Goal: Information Seeking & Learning: Learn about a topic

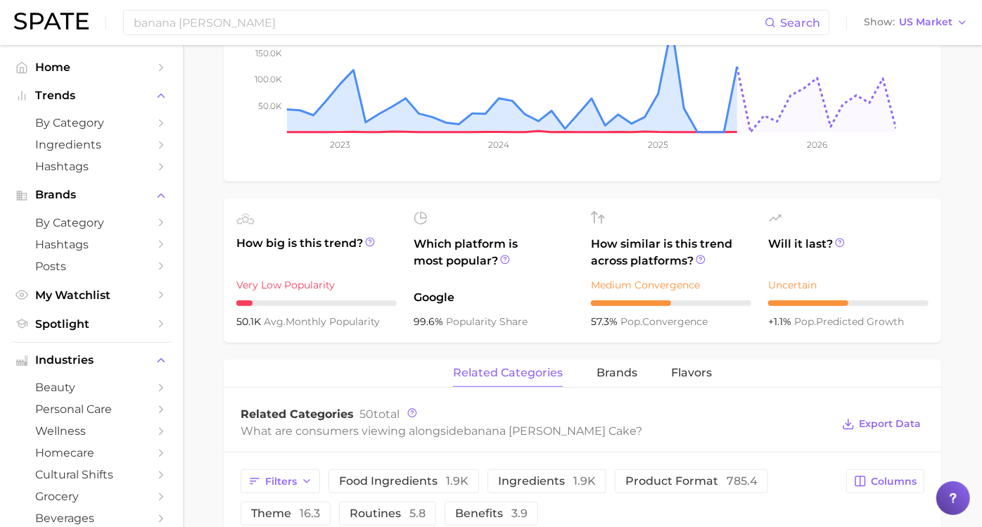
scroll to position [369, 0]
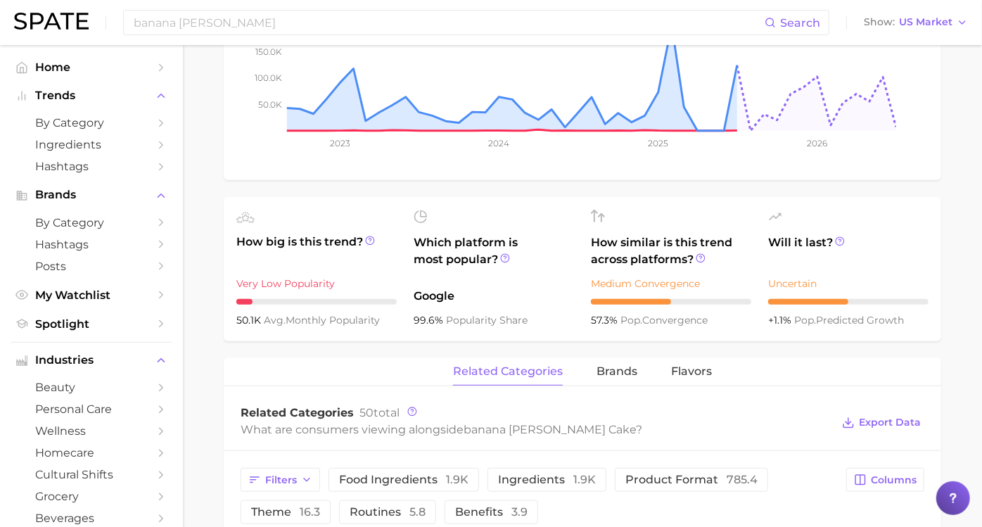
click at [717, 377] on div "related categories brands Flavors" at bounding box center [582, 372] width 717 height 28
click at [701, 376] on span "Flavors" at bounding box center [691, 371] width 41 height 13
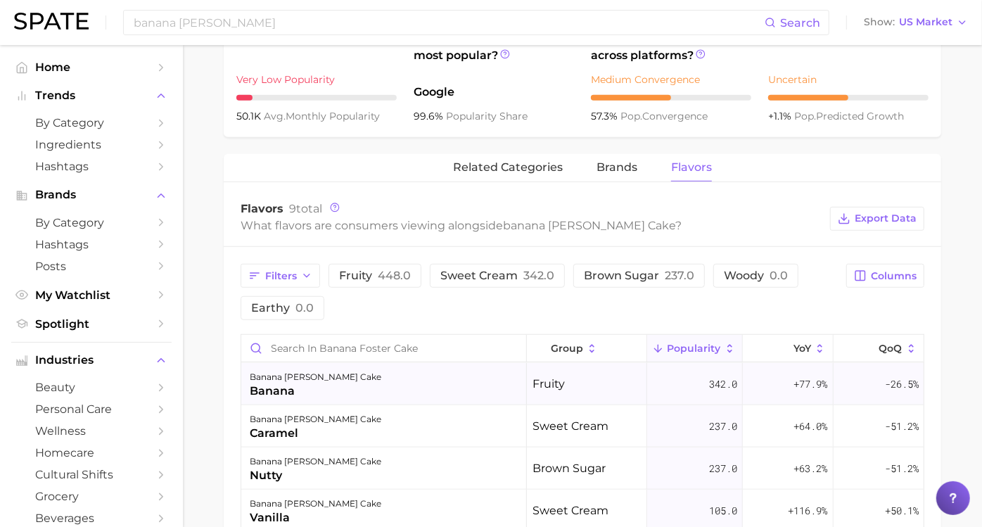
scroll to position [564, 0]
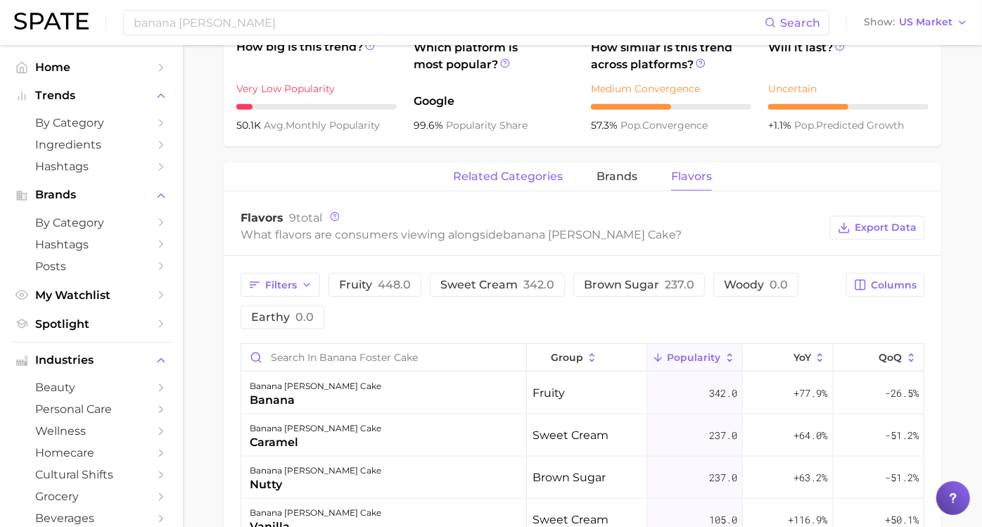
click at [522, 184] on button "related categories" at bounding box center [508, 176] width 110 height 27
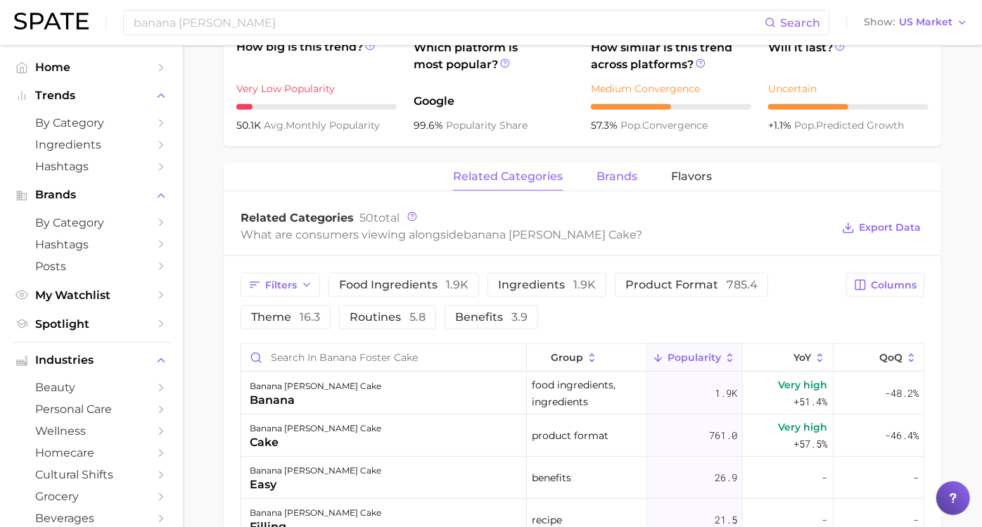
click at [607, 177] on span "brands" at bounding box center [616, 176] width 41 height 13
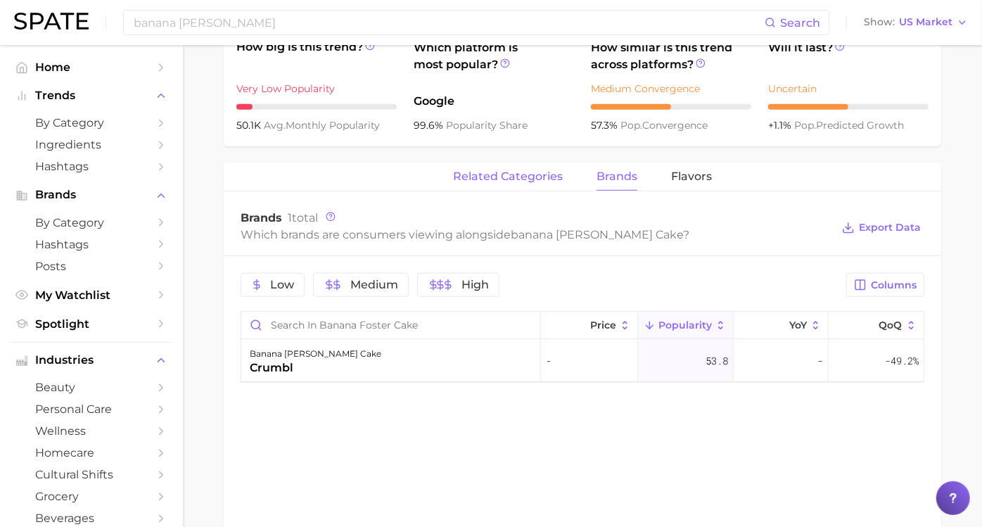
click at [530, 184] on button "related categories" at bounding box center [508, 176] width 110 height 27
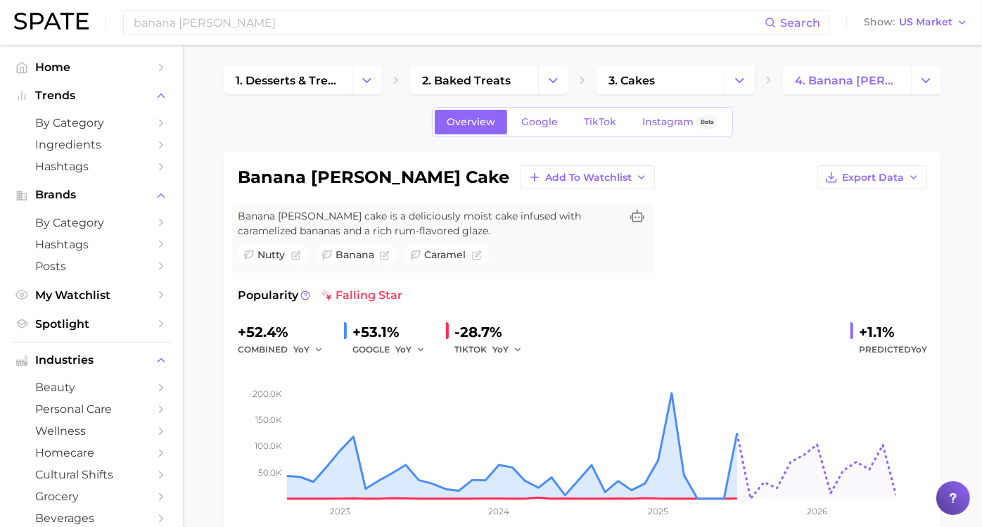
scroll to position [0, 0]
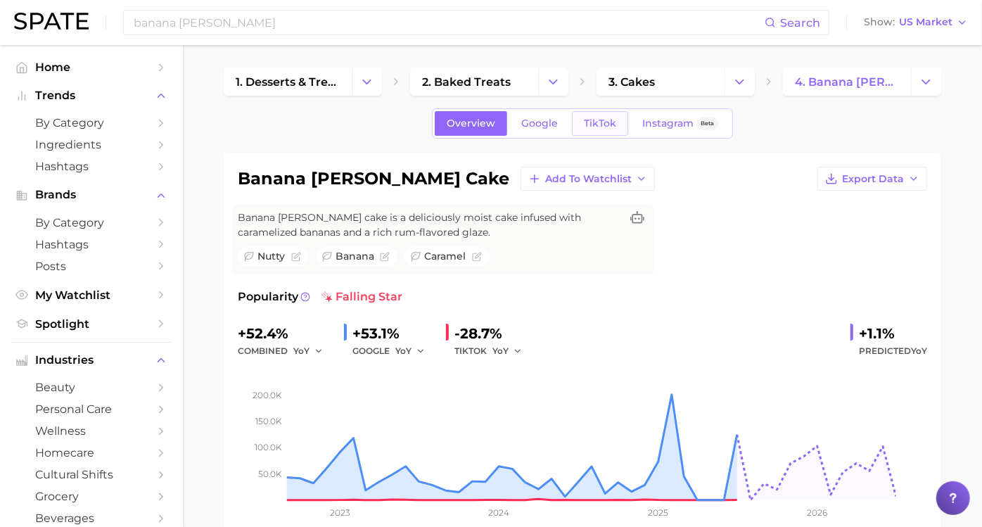
click at [611, 129] on link "TikTok" at bounding box center [600, 123] width 56 height 25
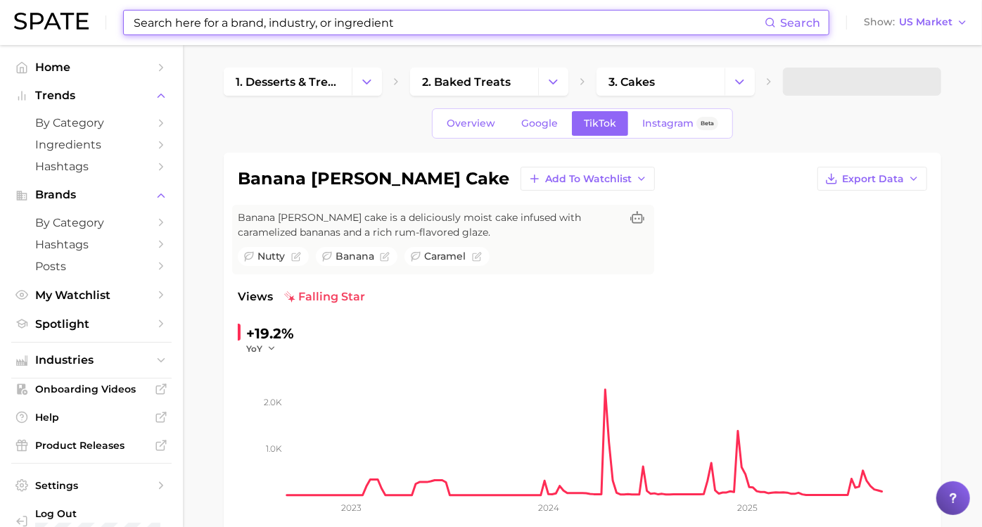
scroll to position [156, 0]
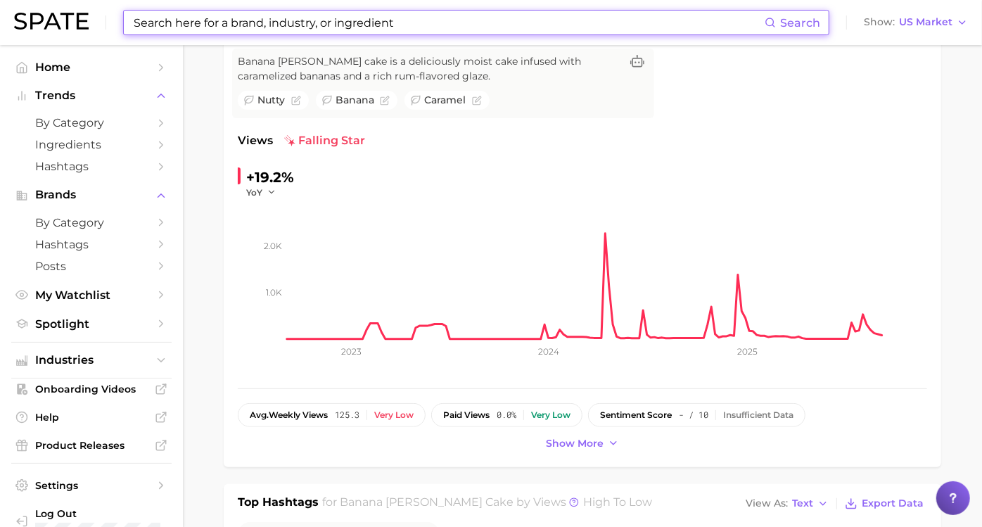
click at [518, 20] on input at bounding box center [448, 23] width 632 height 24
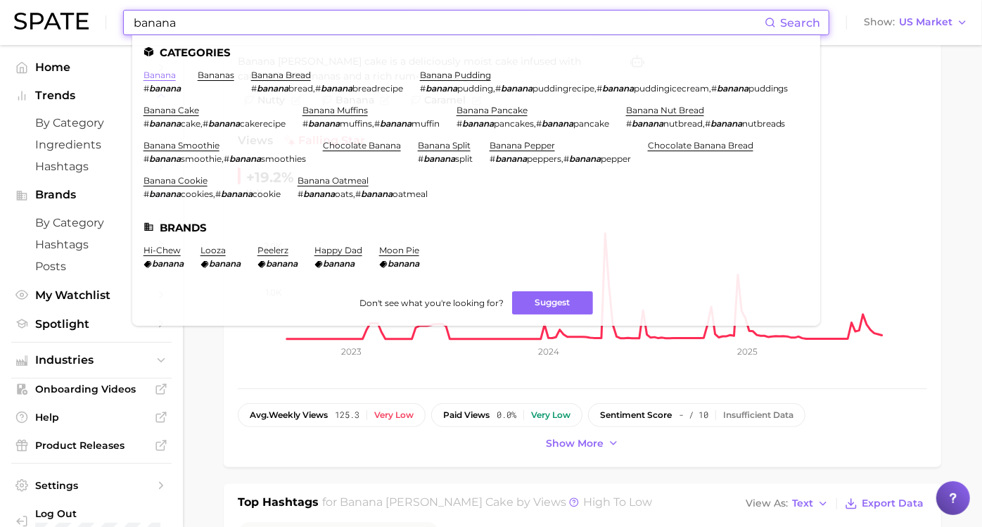
type input "banana"
click at [165, 76] on link "banana" at bounding box center [159, 75] width 32 height 11
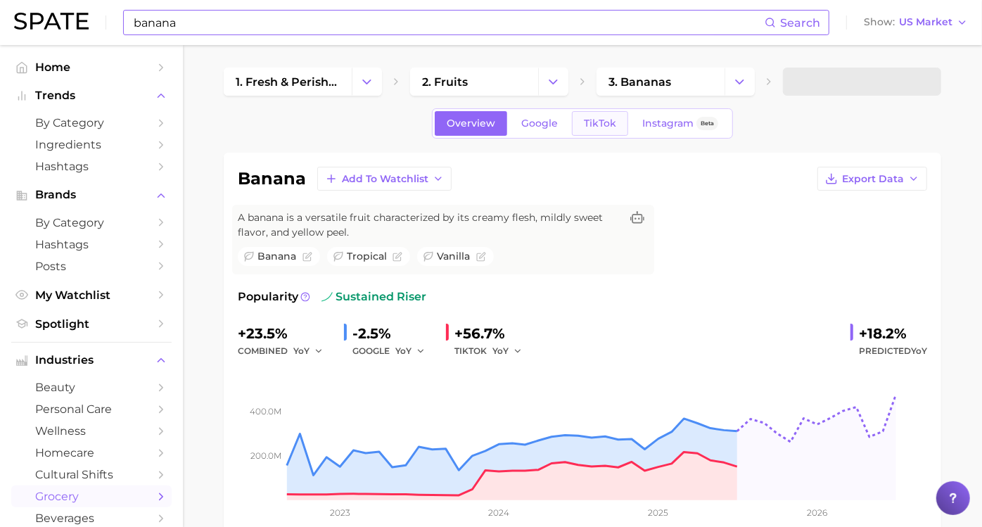
click at [600, 119] on span "TikTok" at bounding box center [600, 123] width 32 height 12
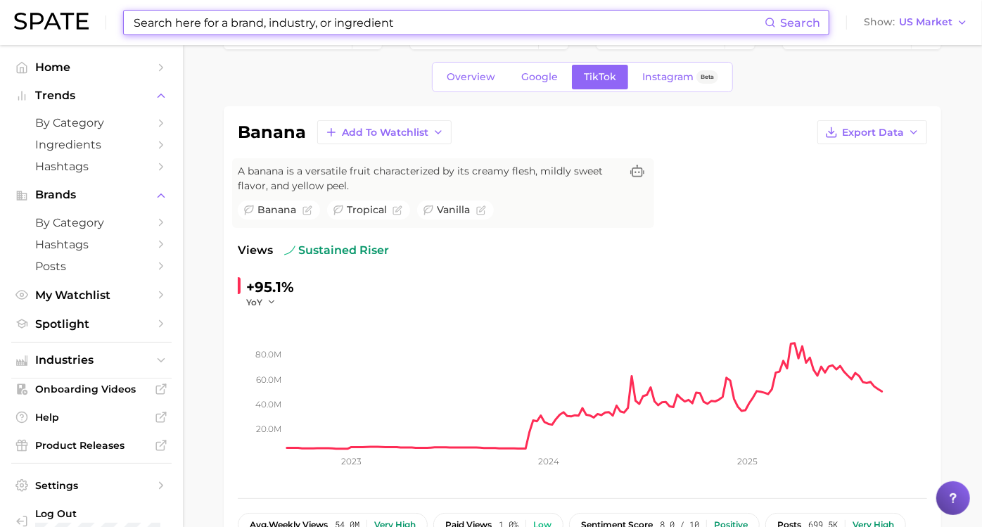
scroll to position [78, 0]
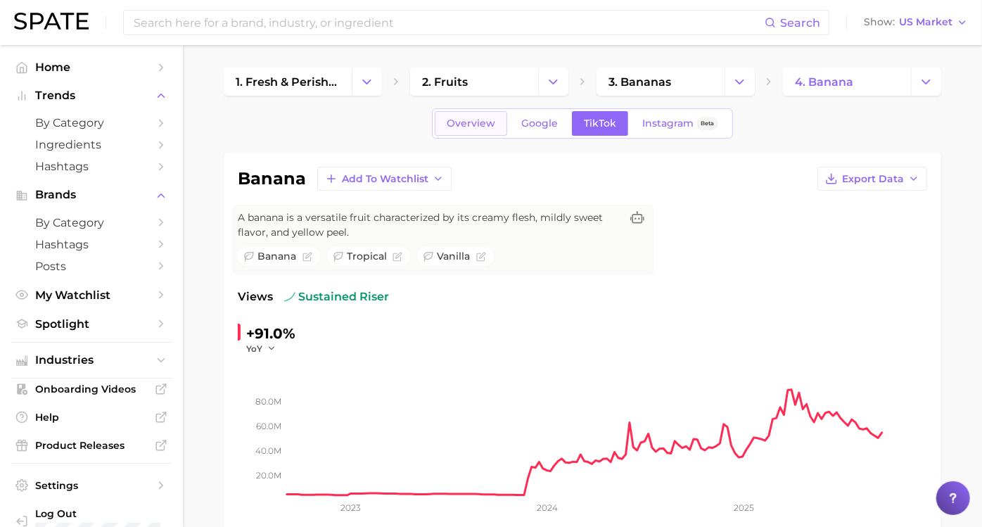
click at [492, 122] on span "Overview" at bounding box center [471, 123] width 49 height 12
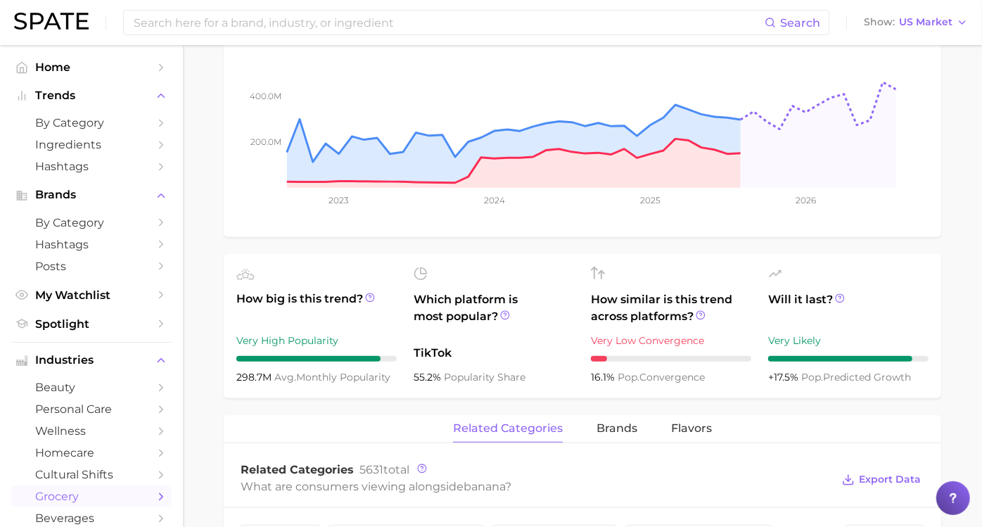
scroll to position [468, 0]
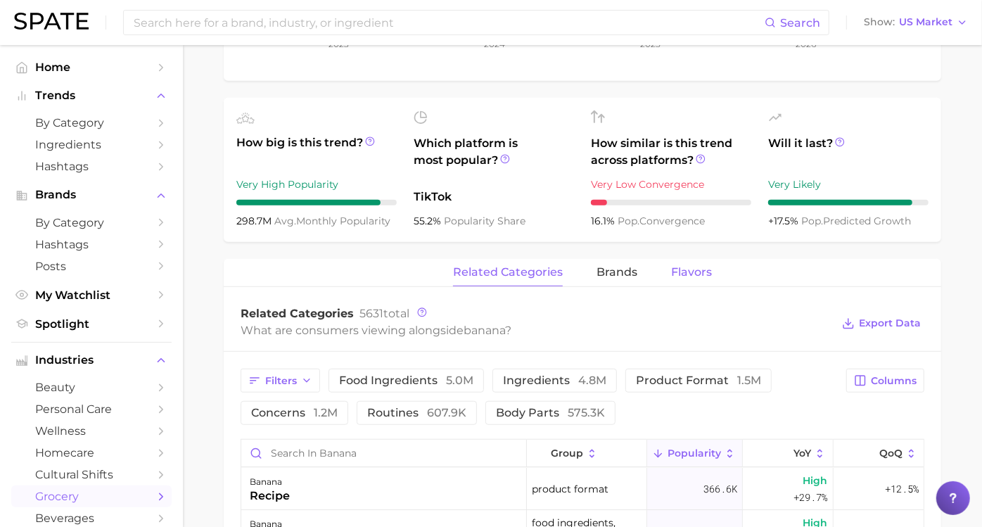
click at [676, 275] on span "Flavors" at bounding box center [691, 272] width 41 height 13
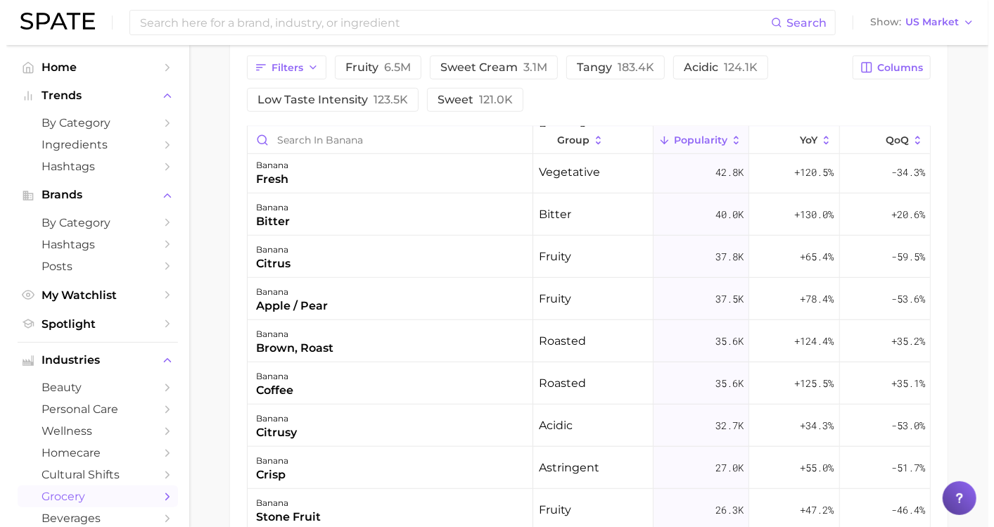
scroll to position [703, 0]
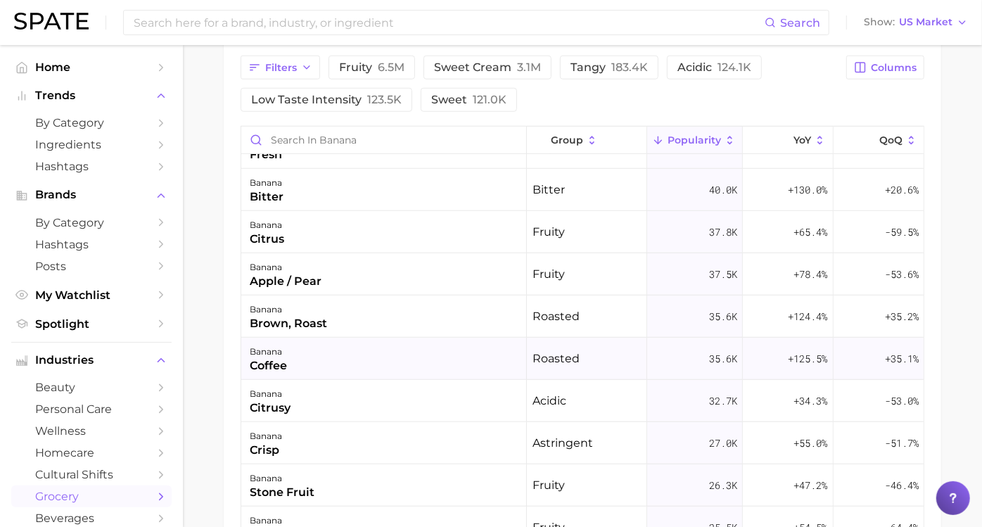
click at [332, 359] on div "banana coffee" at bounding box center [384, 359] width 286 height 42
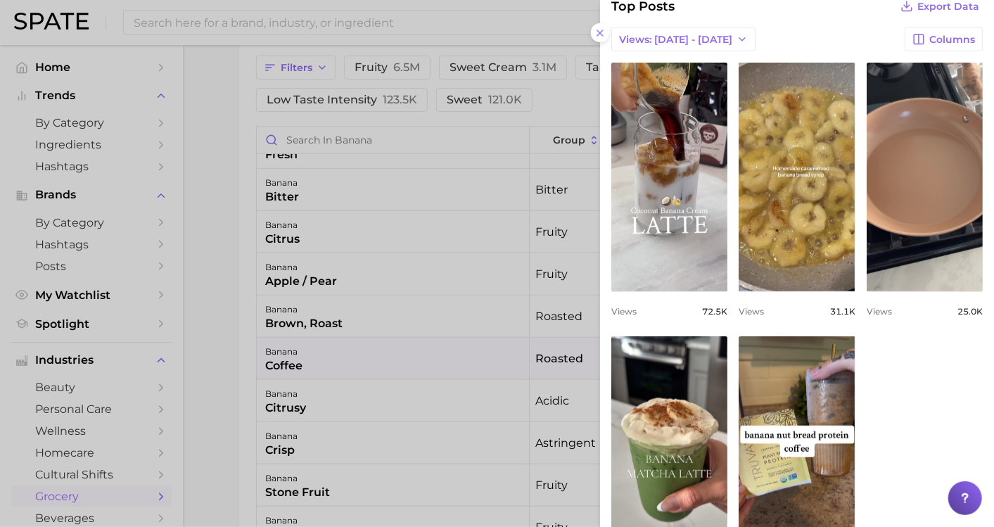
scroll to position [546, 0]
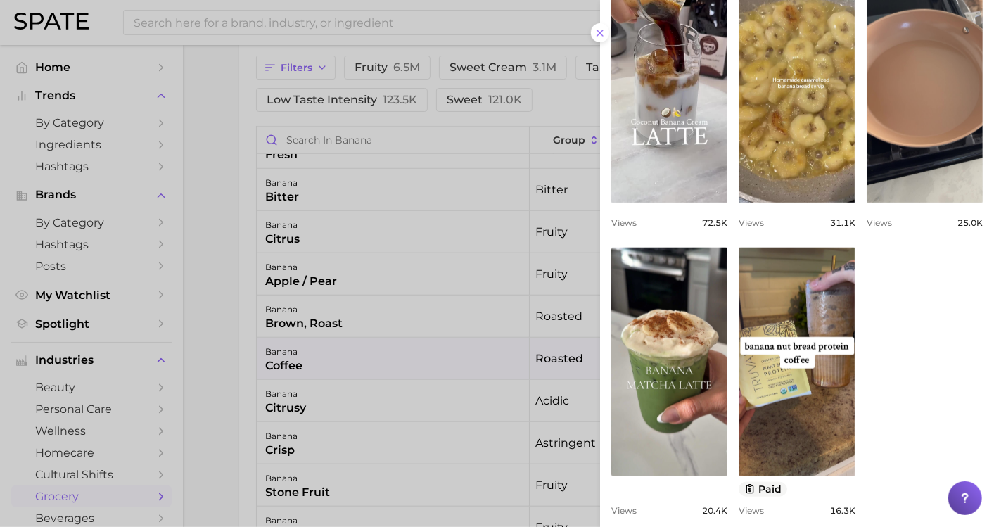
click at [377, 359] on div at bounding box center [497, 263] width 994 height 527
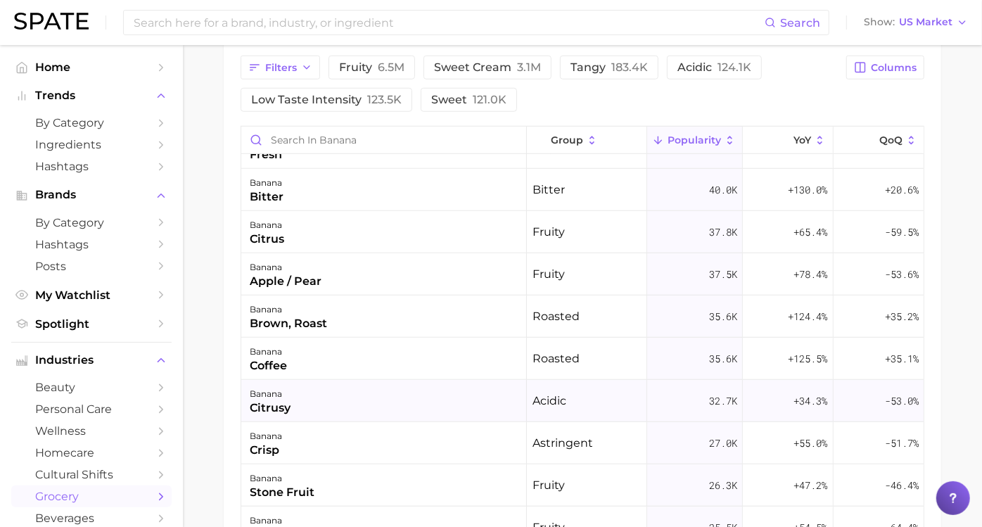
click at [378, 414] on div "banana citrusy" at bounding box center [384, 401] width 286 height 42
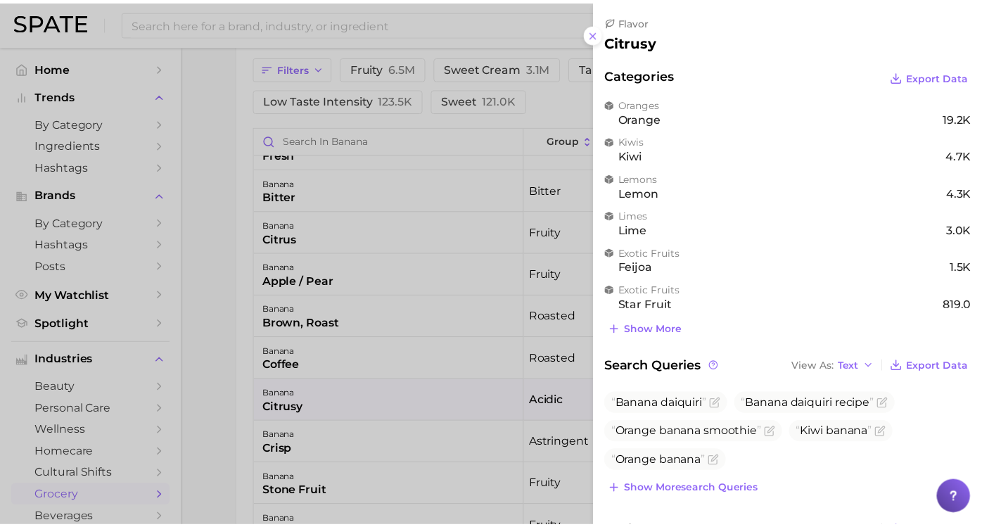
scroll to position [0, 0]
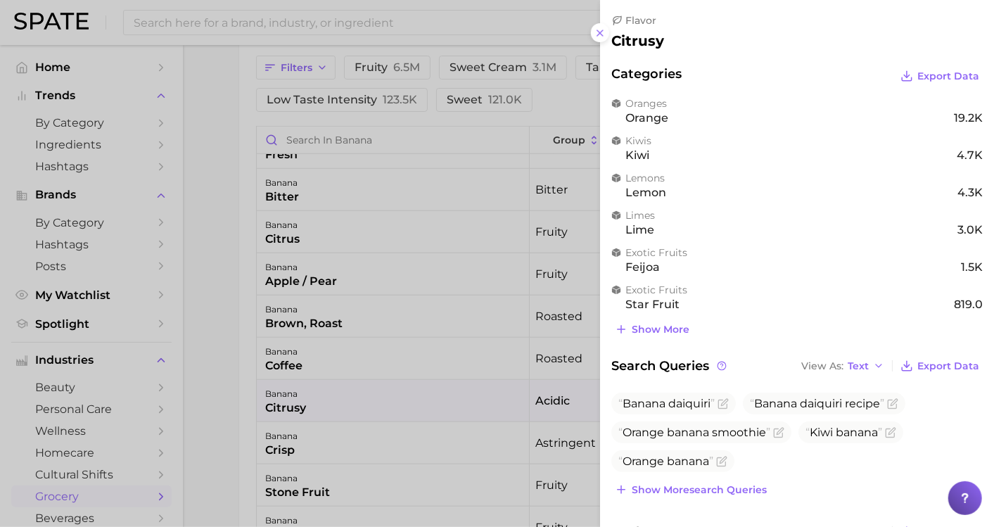
click at [388, 440] on div at bounding box center [497, 263] width 994 height 527
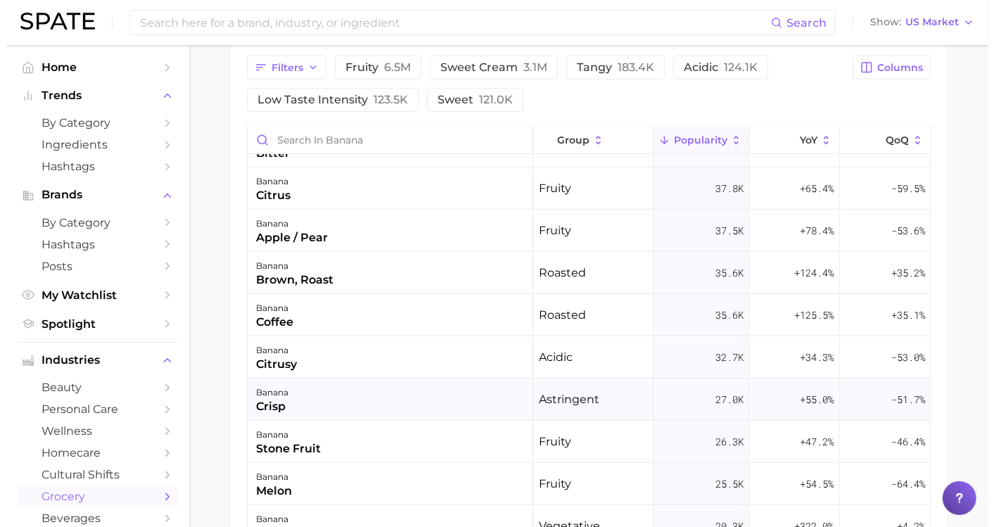
scroll to position [781, 0]
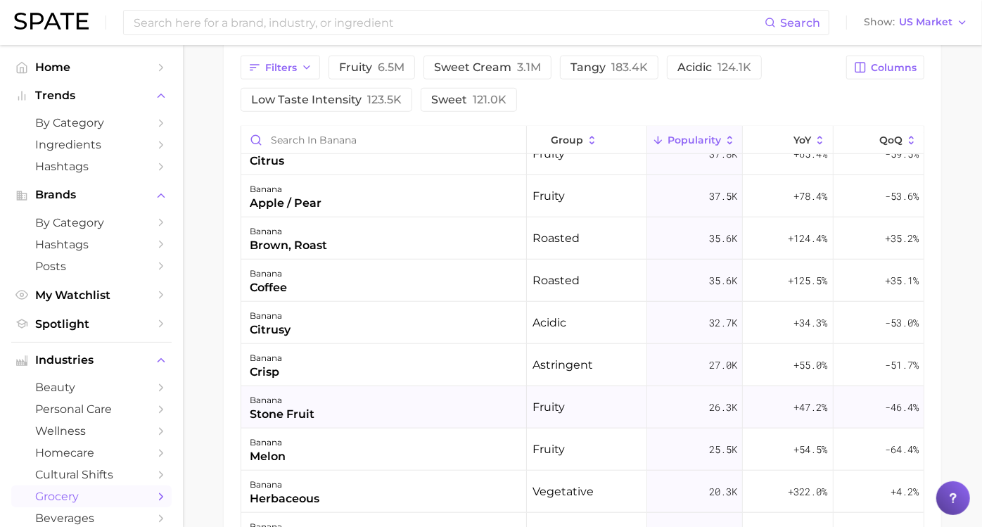
click at [411, 420] on div "banana stone fruit" at bounding box center [384, 407] width 286 height 42
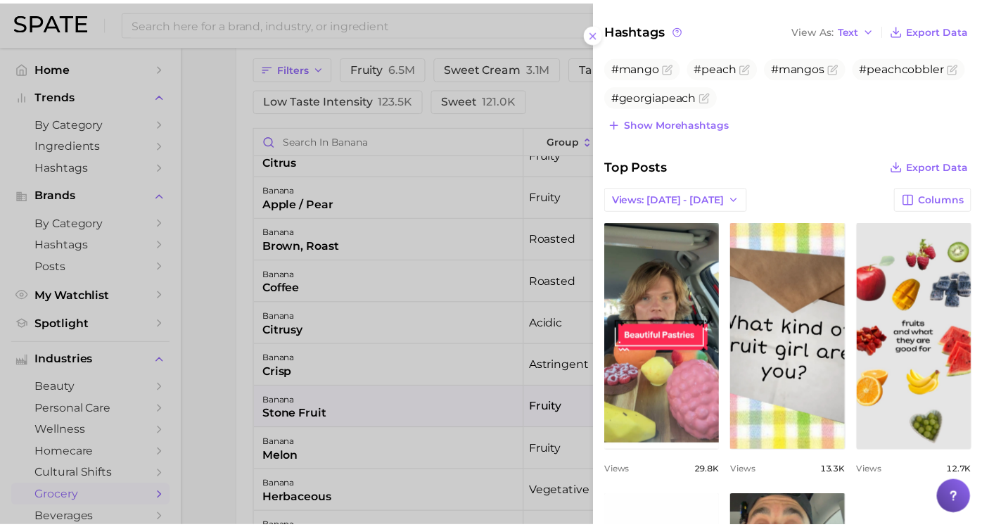
scroll to position [546, 0]
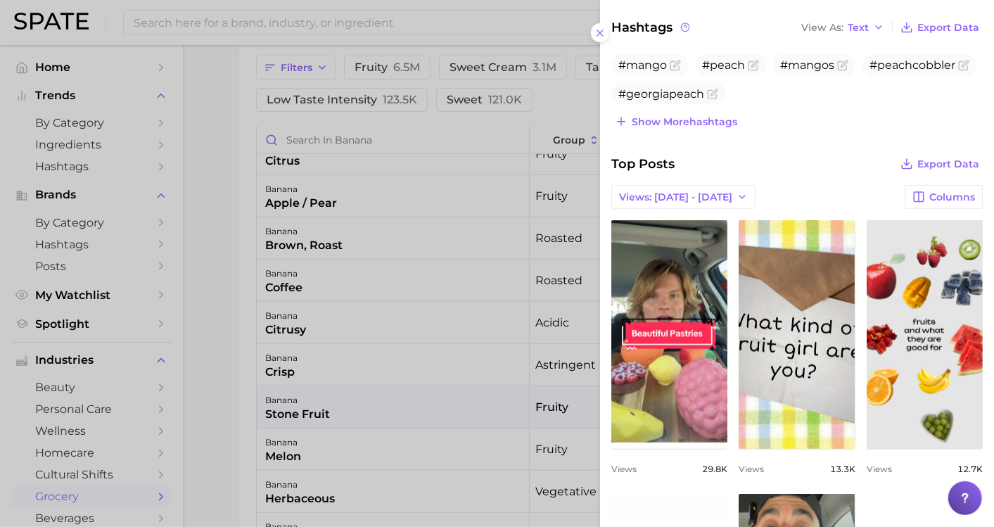
click at [399, 418] on div at bounding box center [497, 263] width 994 height 527
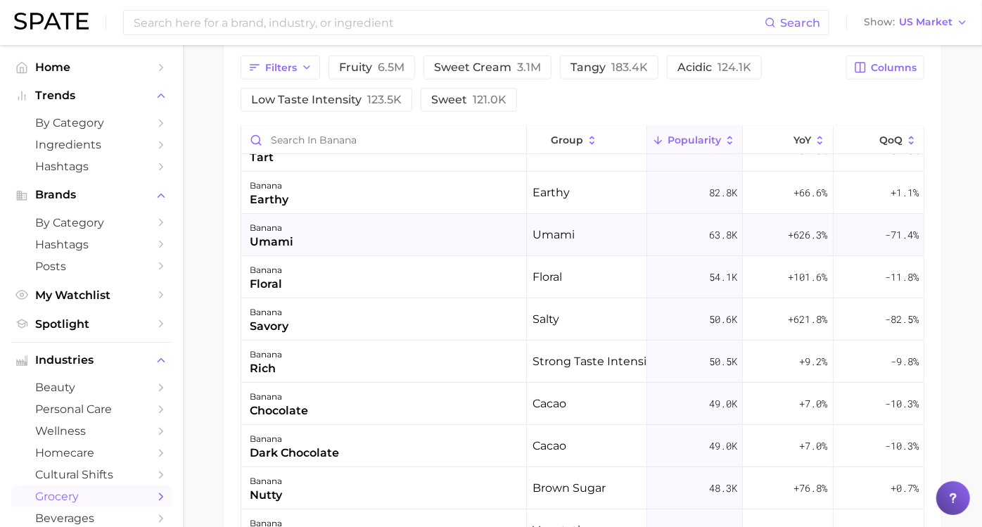
scroll to position [156, 0]
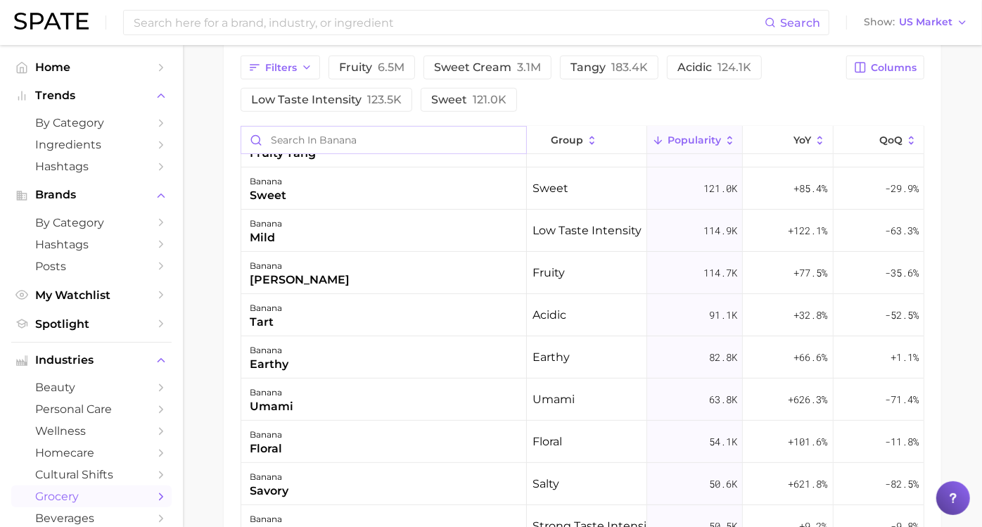
click at [414, 151] on input "Search in banana" at bounding box center [383, 140] width 285 height 27
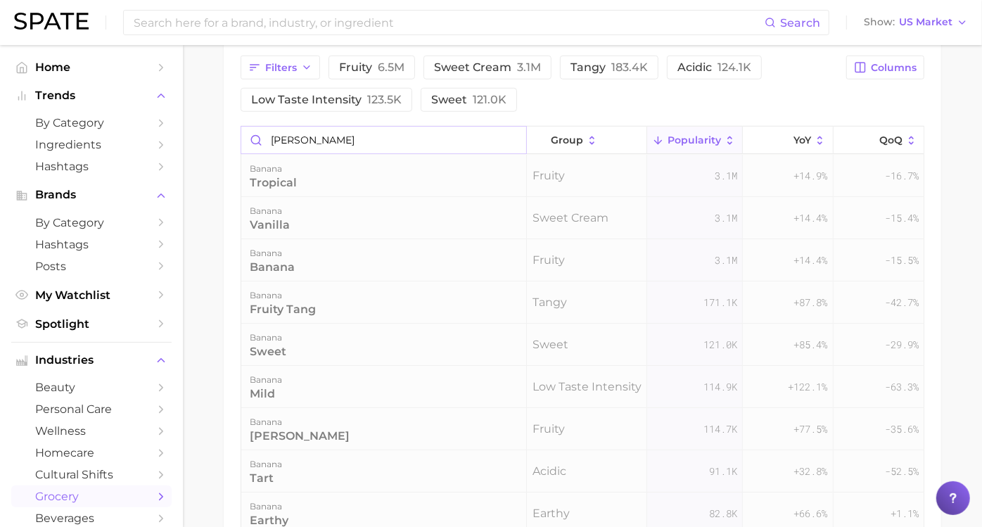
scroll to position [707, 0]
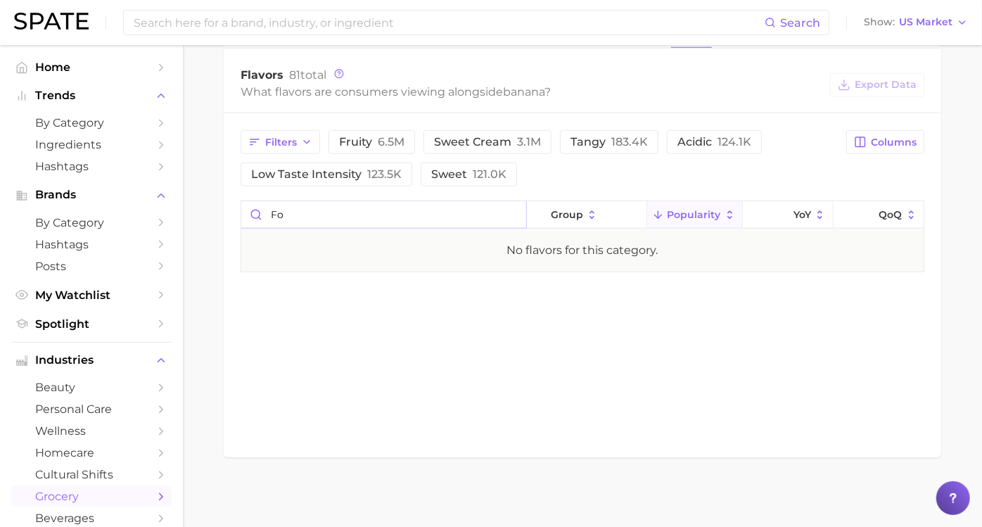
type input "f"
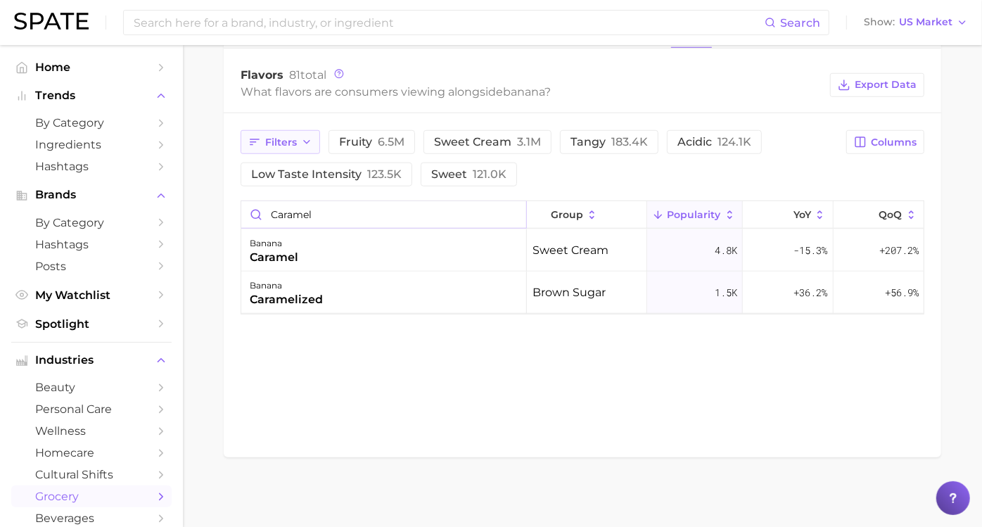
click at [312, 144] on icon "button" at bounding box center [306, 141] width 11 height 11
type input "caramel"
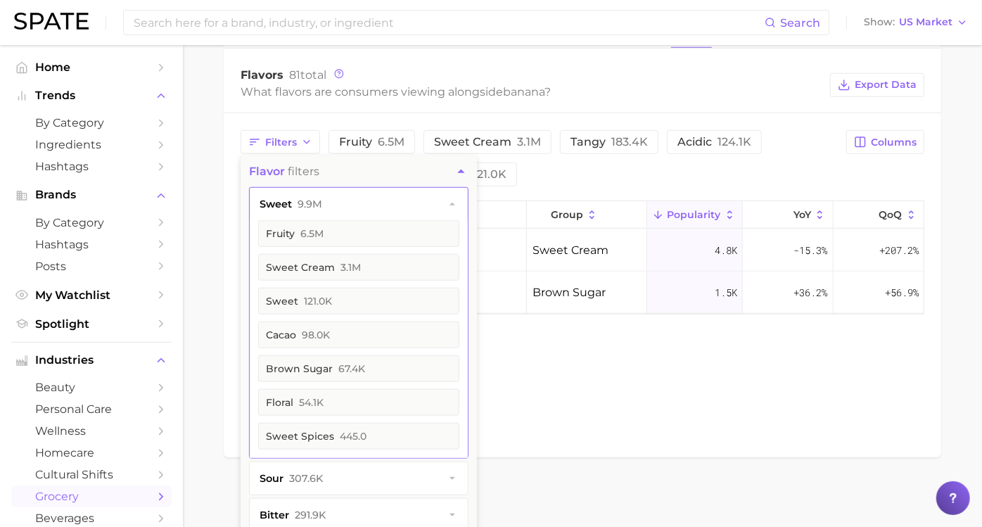
click at [357, 116] on div "Filters Flavor filters sweet 9.9m fruity 6.5m sweet cream 3.1m sweet 121.0k cac…" at bounding box center [582, 222] width 717 height 218
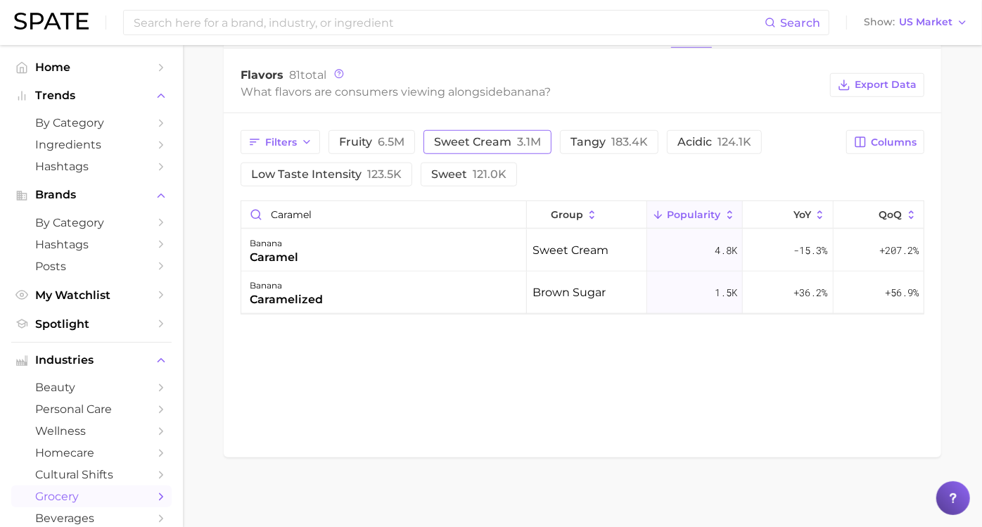
click at [467, 143] on span "sweet cream 3.1m" at bounding box center [487, 141] width 107 height 11
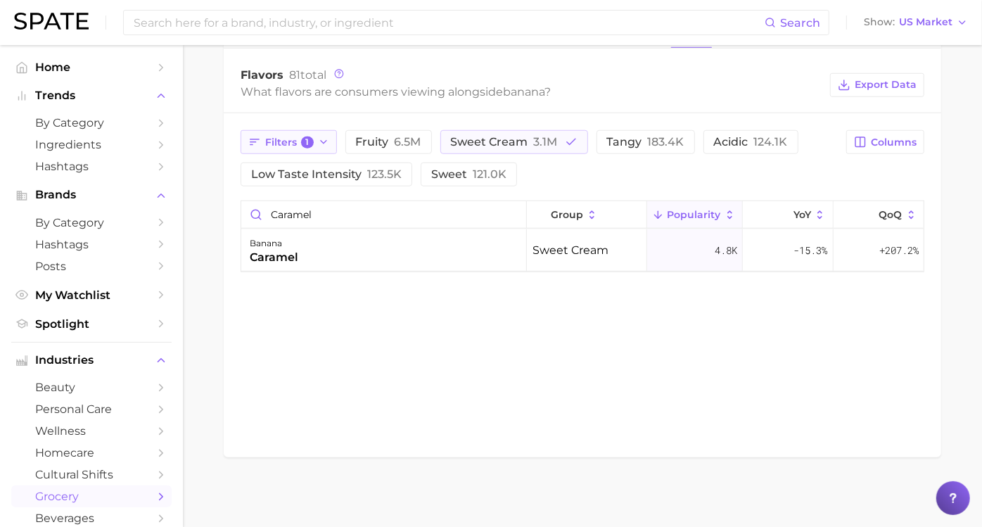
click at [337, 141] on button "Filters 1" at bounding box center [289, 142] width 96 height 24
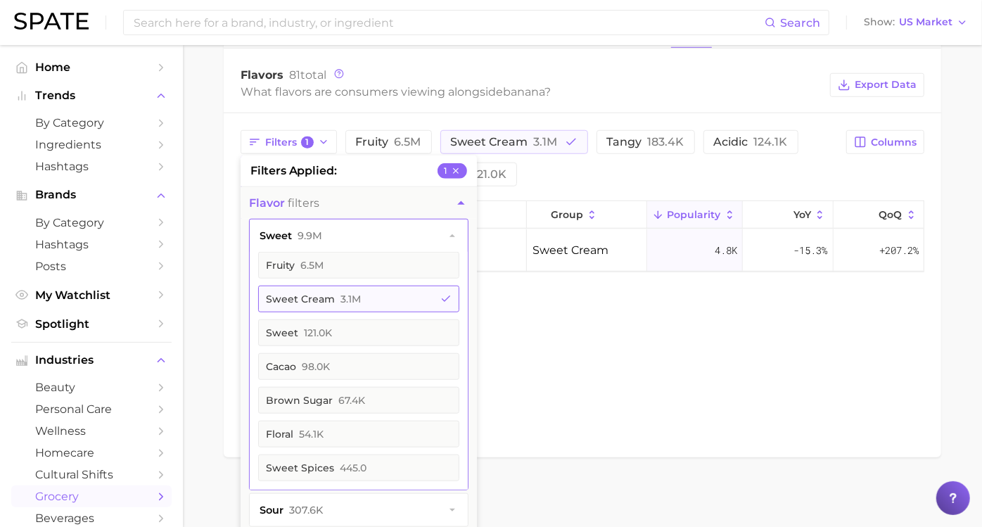
click at [452, 297] on icon "button" at bounding box center [445, 298] width 11 height 11
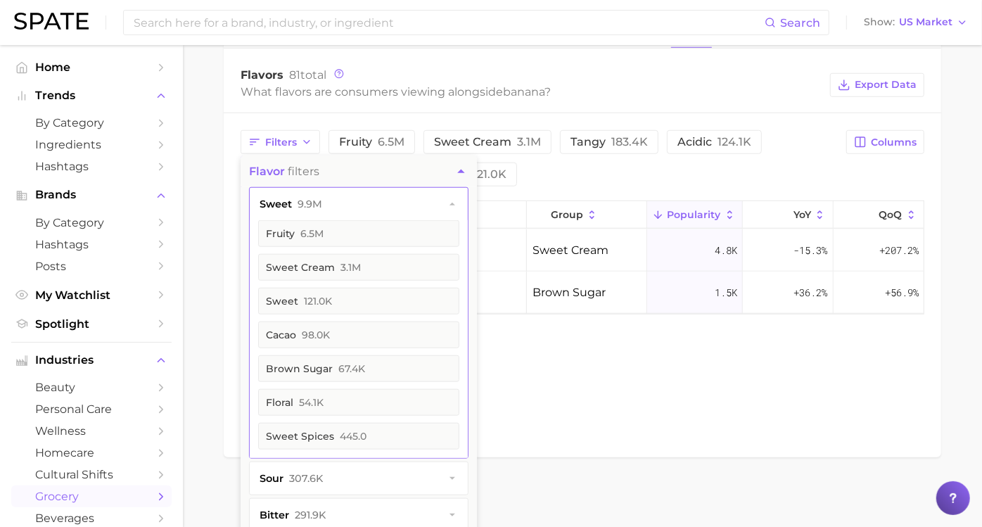
click at [596, 174] on div "Filters Flavor filters sweet 9.9m fruity 6.5m sweet cream 3.1m sweet 121.0k cac…" at bounding box center [539, 158] width 597 height 56
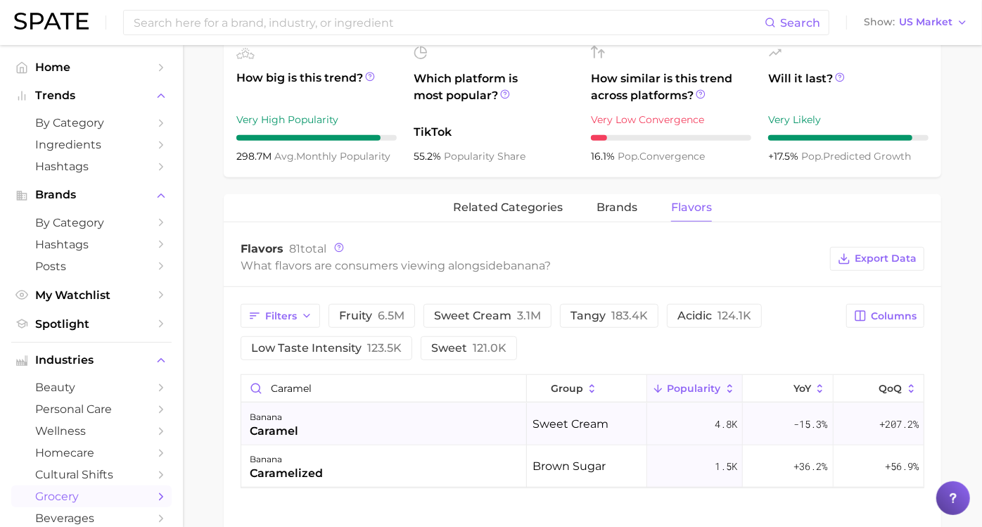
scroll to position [551, 0]
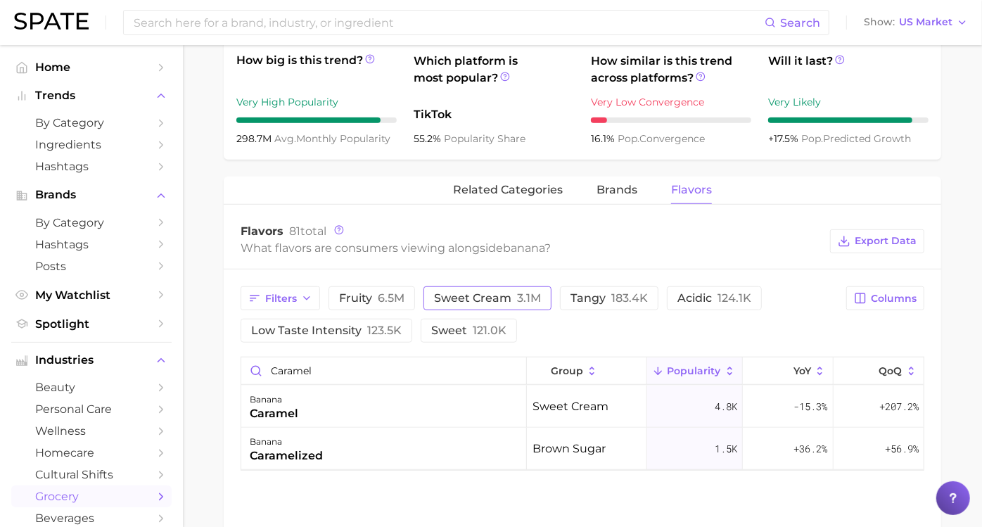
click at [510, 300] on span "sweet cream 3.1m" at bounding box center [487, 298] width 107 height 11
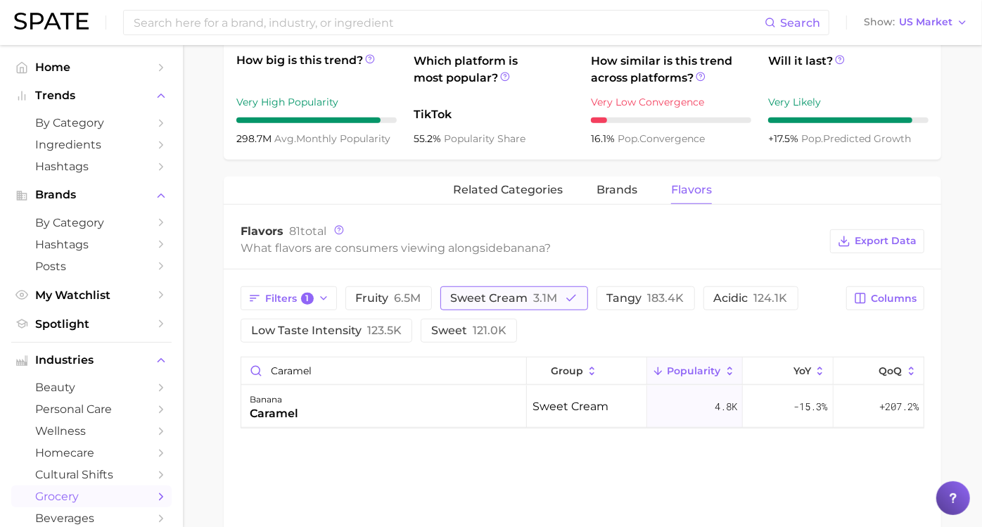
click at [510, 300] on span "sweet cream 3.1m" at bounding box center [504, 298] width 107 height 11
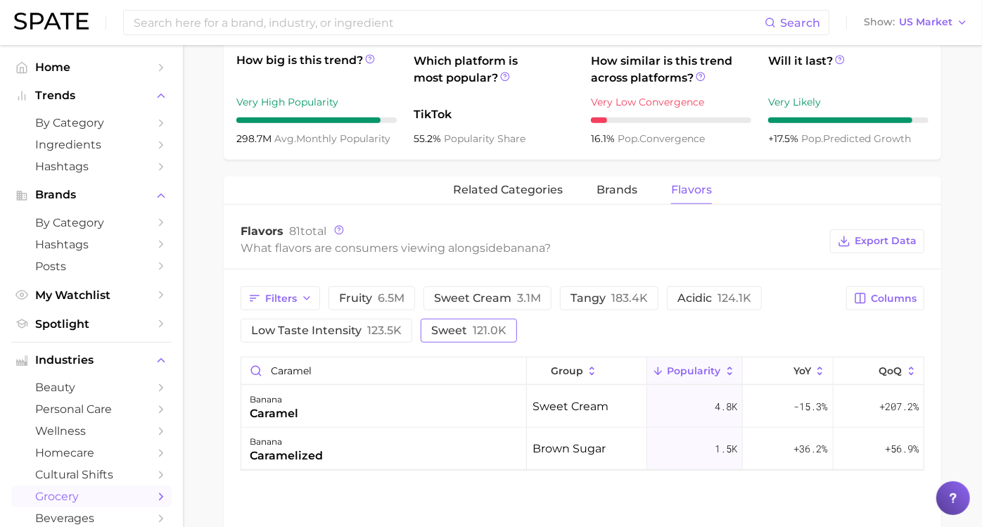
click at [472, 327] on span "sweet 121.0k" at bounding box center [468, 330] width 75 height 11
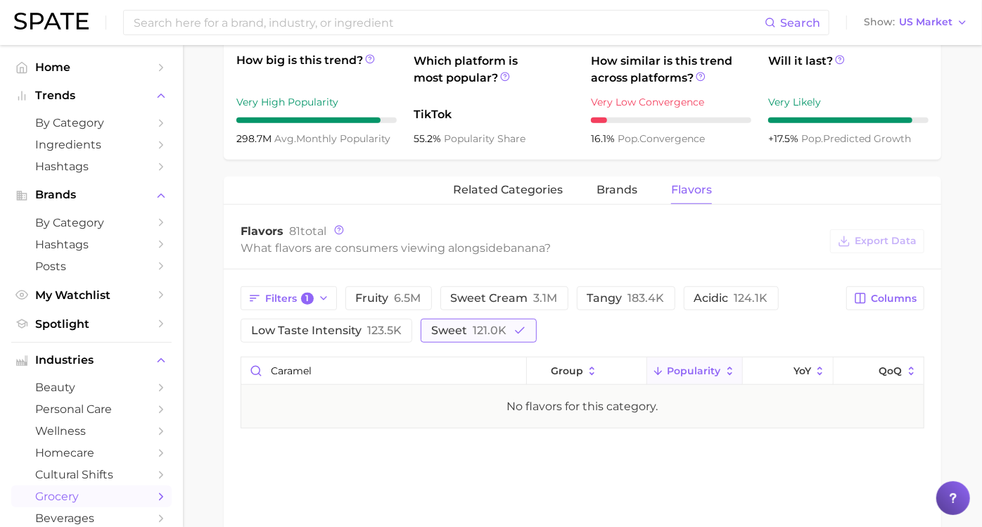
click at [472, 327] on span "sweet 121.0k" at bounding box center [468, 330] width 75 height 11
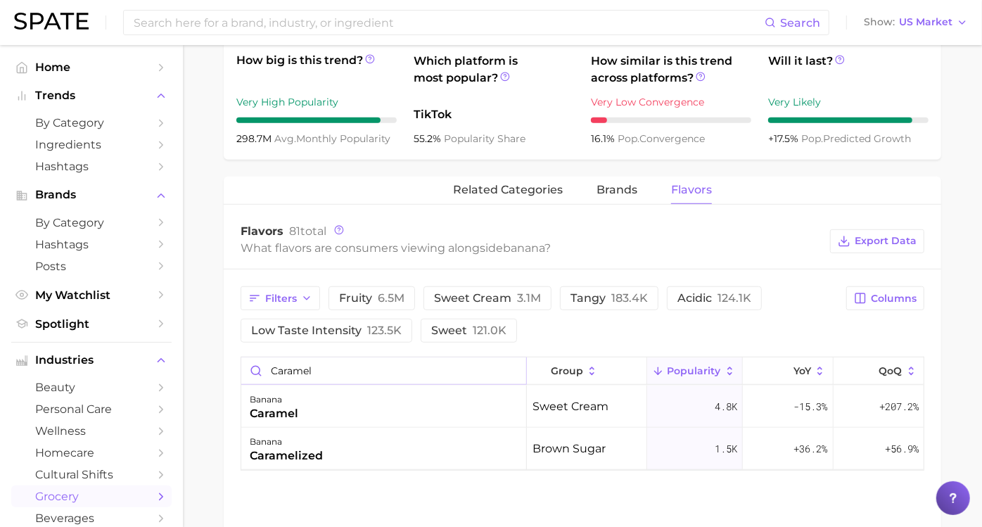
click at [484, 364] on input "caramel" at bounding box center [383, 370] width 285 height 27
click at [506, 366] on input "caramel" at bounding box center [383, 370] width 285 height 27
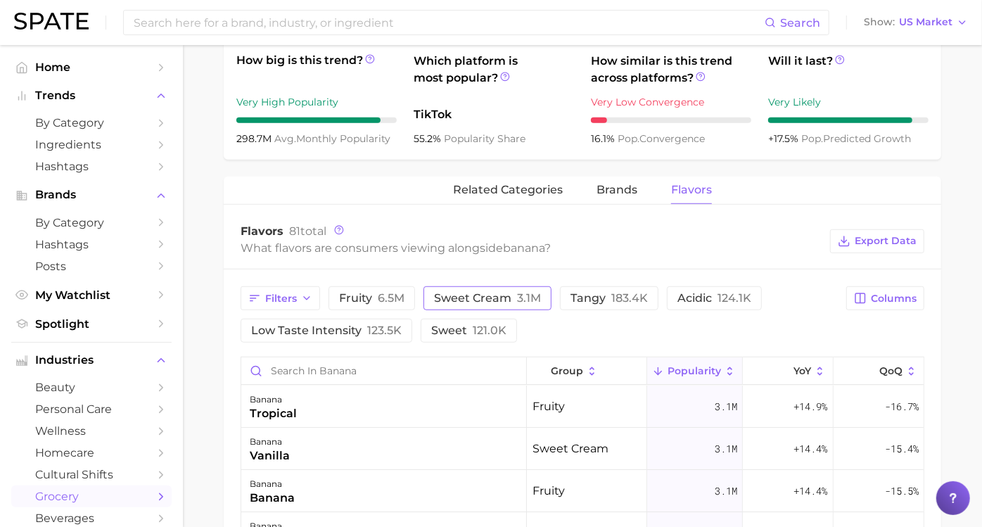
click at [524, 293] on span "sweet cream 3.1m" at bounding box center [487, 298] width 107 height 11
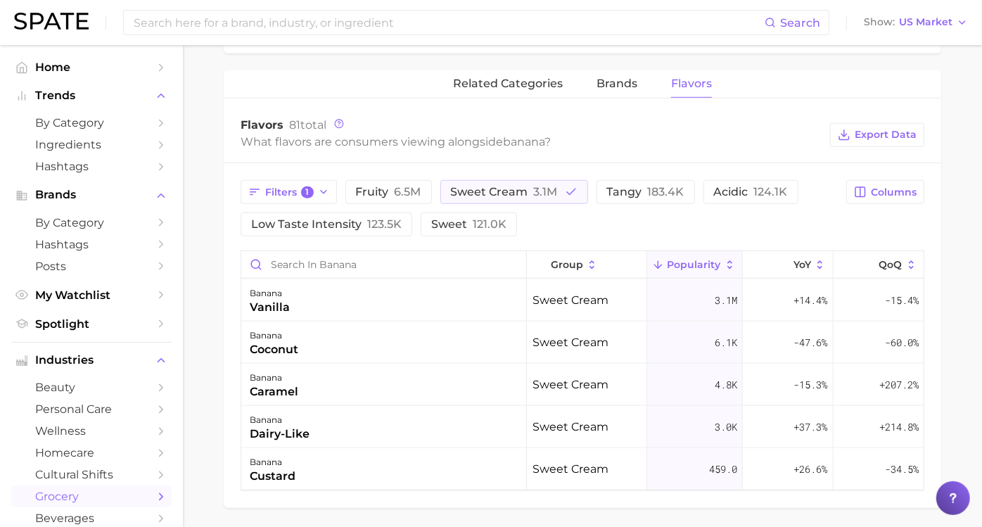
scroll to position [708, 0]
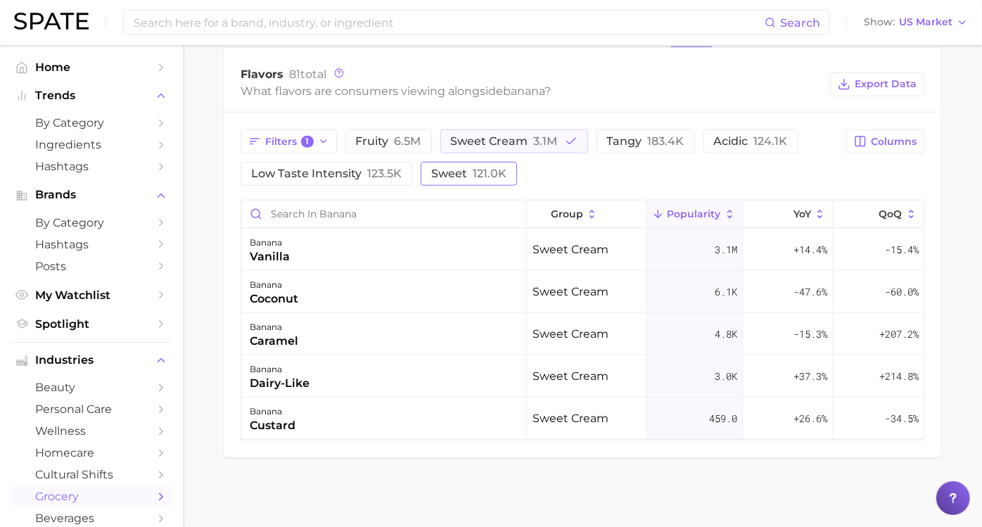
click at [502, 181] on button "sweet 121.0k" at bounding box center [469, 174] width 96 height 24
click at [551, 134] on span "3.1m" at bounding box center [546, 140] width 24 height 13
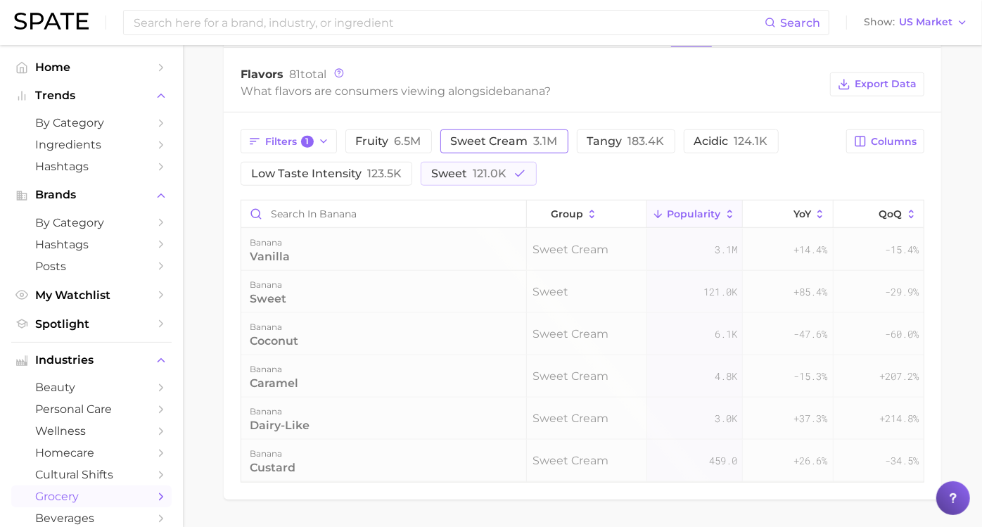
scroll to position [707, 0]
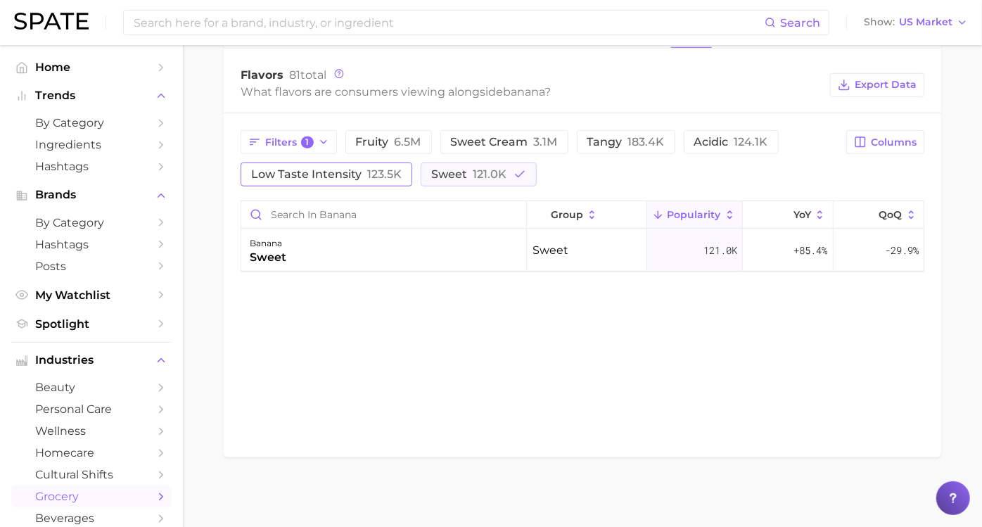
click at [380, 169] on span "low taste intensity 123.5k" at bounding box center [326, 174] width 151 height 11
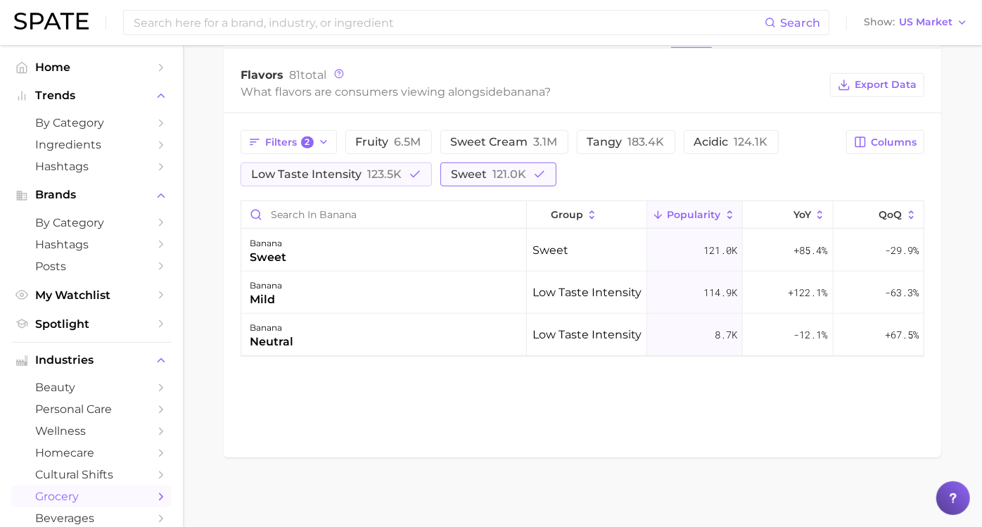
click at [504, 169] on span "sweet 121.0k" at bounding box center [488, 174] width 75 height 11
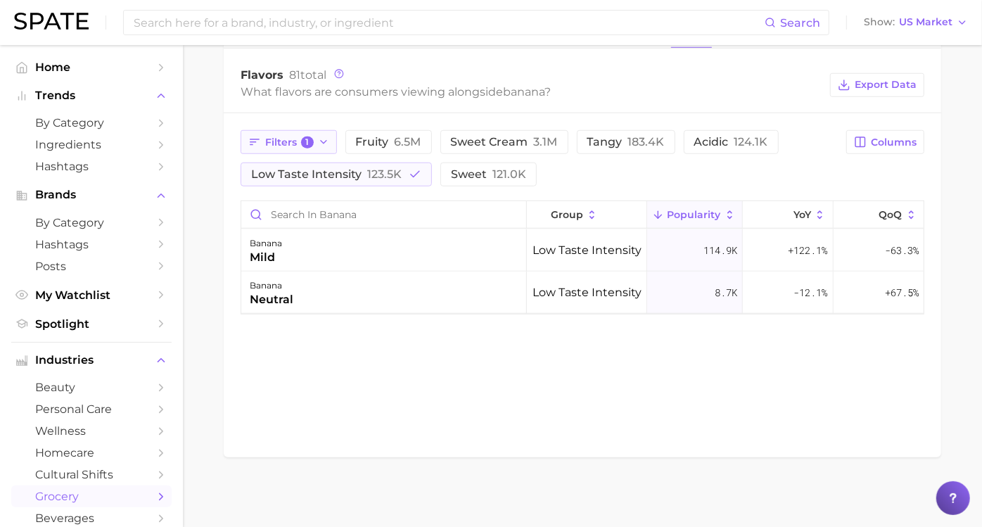
click at [314, 139] on span "1" at bounding box center [307, 142] width 13 height 13
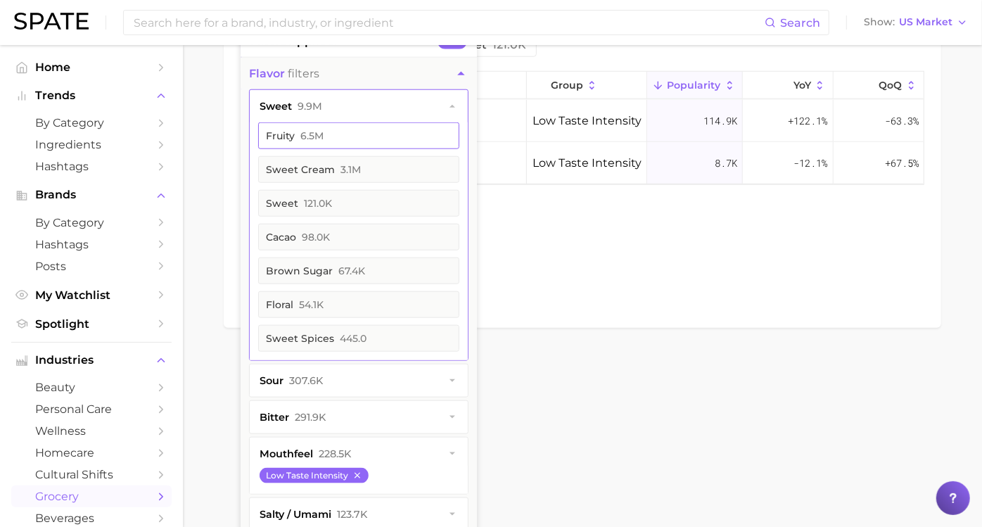
scroll to position [843, 0]
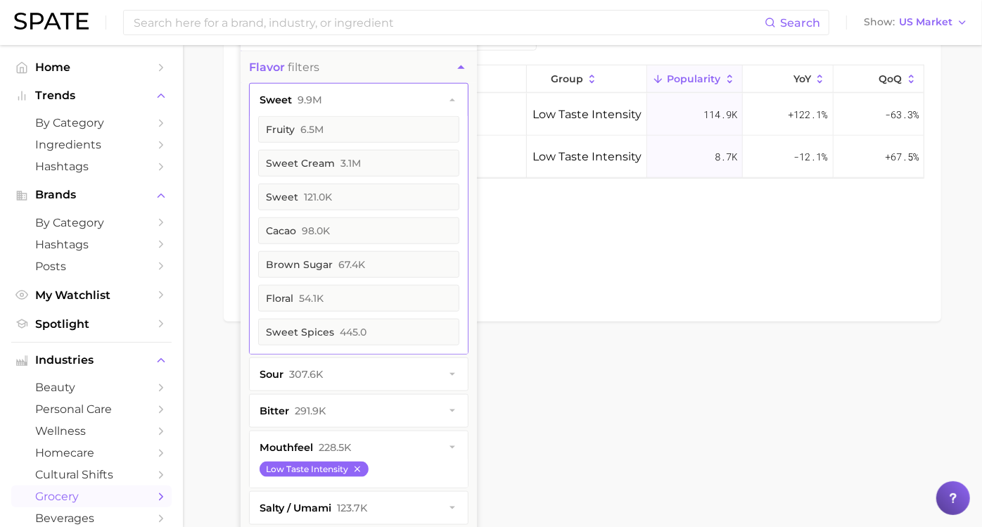
click at [455, 446] on icon "button" at bounding box center [452, 447] width 6 height 3
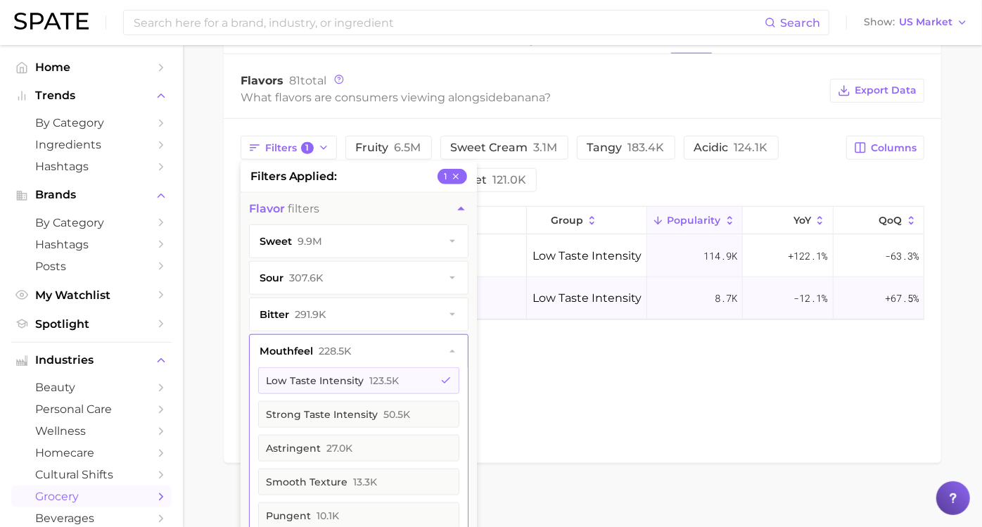
scroll to position [686, 0]
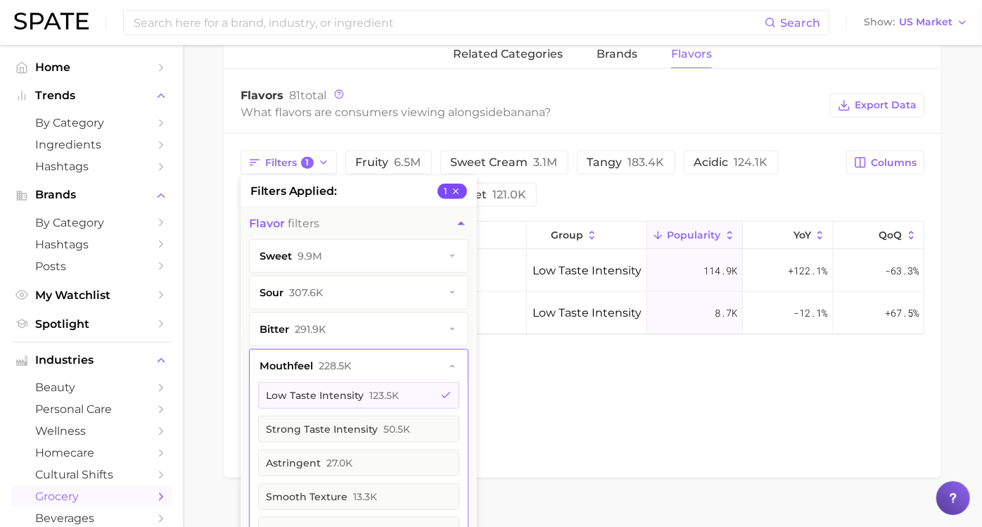
click at [467, 188] on button "1" at bounding box center [452, 191] width 30 height 15
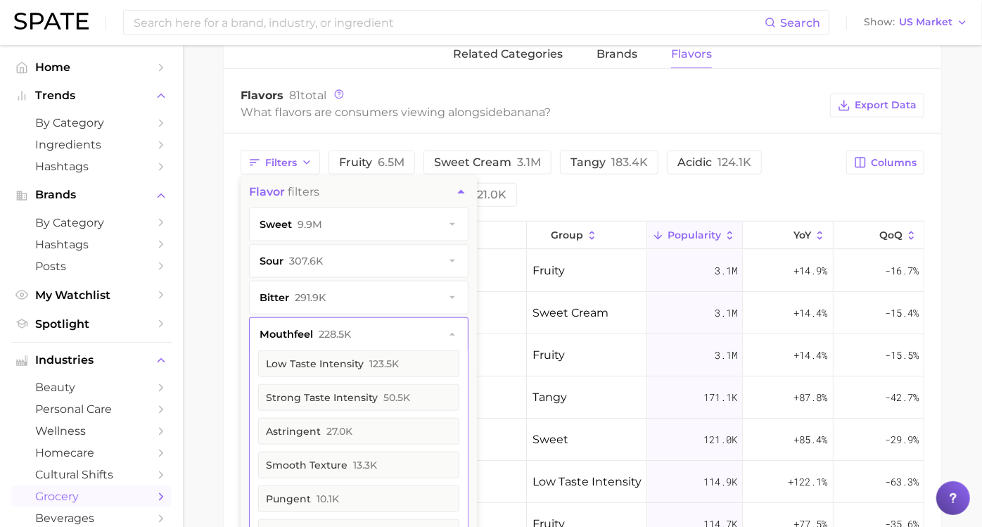
click at [591, 201] on div "Filters Flavor filters sweet 9.9m sour 307.6k bitter 291.9k mouthfeel 228.5k lo…" at bounding box center [539, 179] width 597 height 56
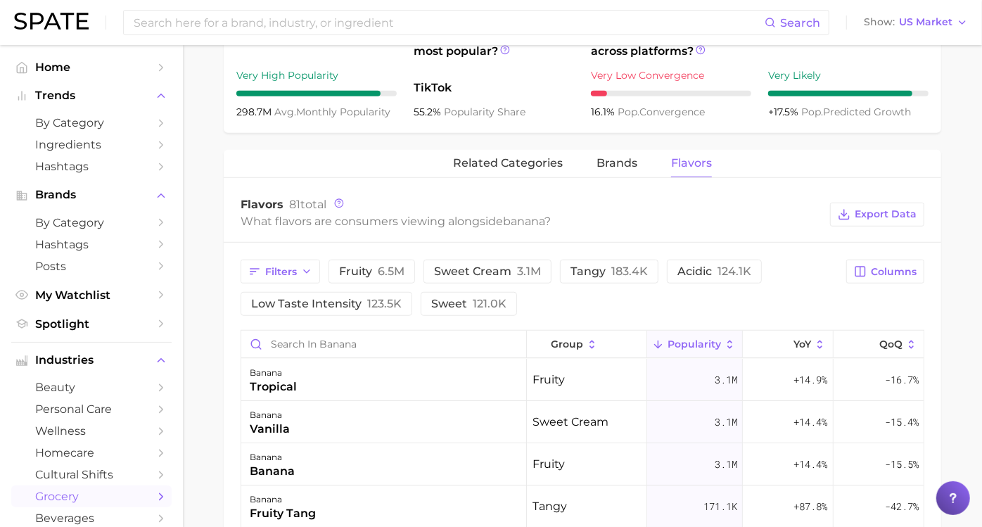
scroll to position [452, 0]
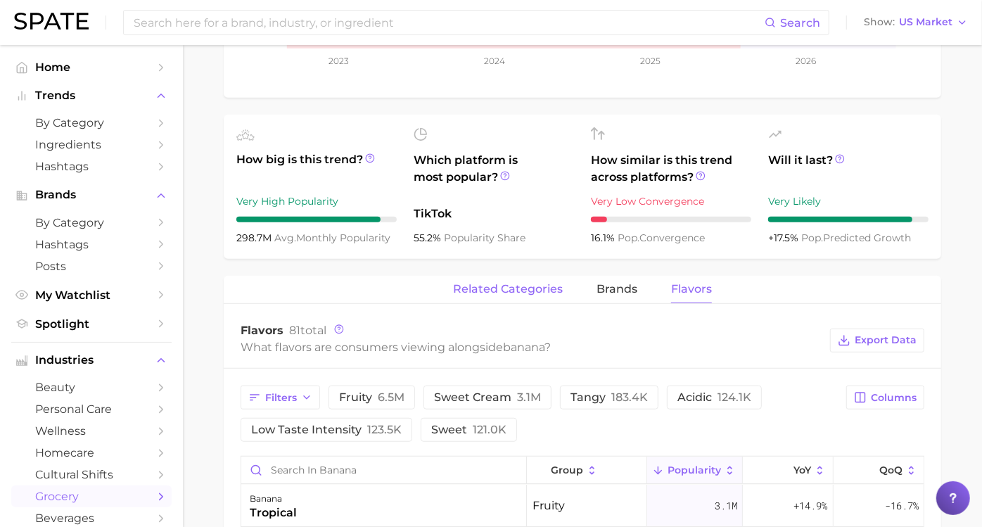
click at [524, 283] on span "related categories" at bounding box center [508, 289] width 110 height 13
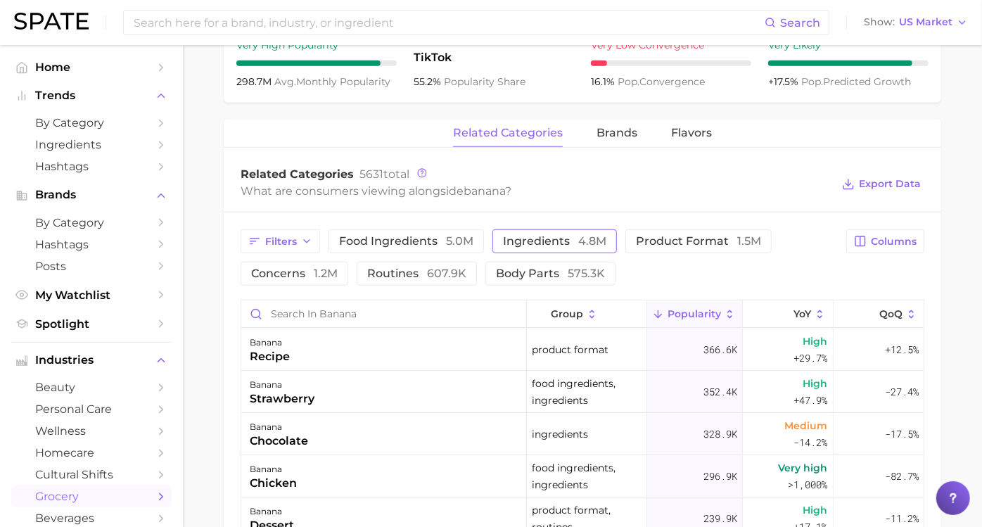
scroll to position [686, 0]
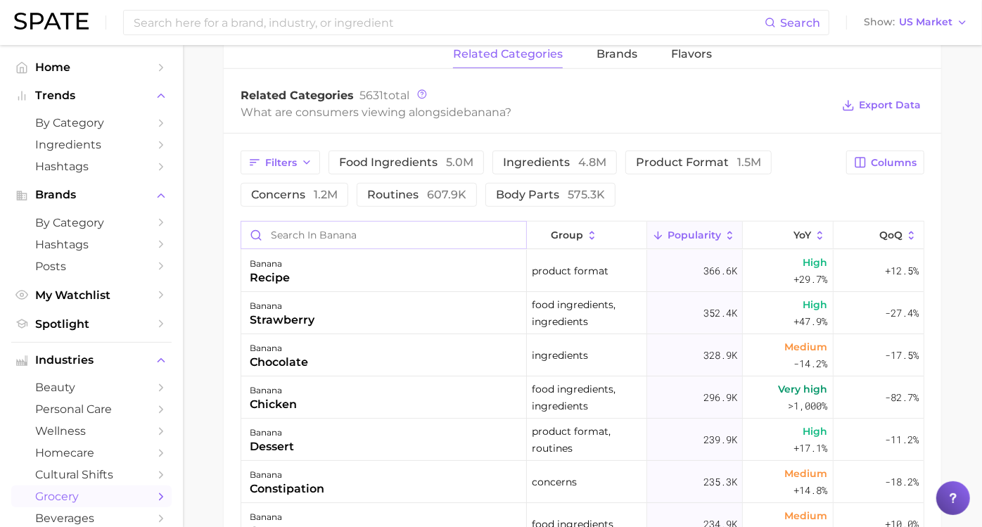
click at [444, 245] on input "Search in banana" at bounding box center [383, 235] width 285 height 27
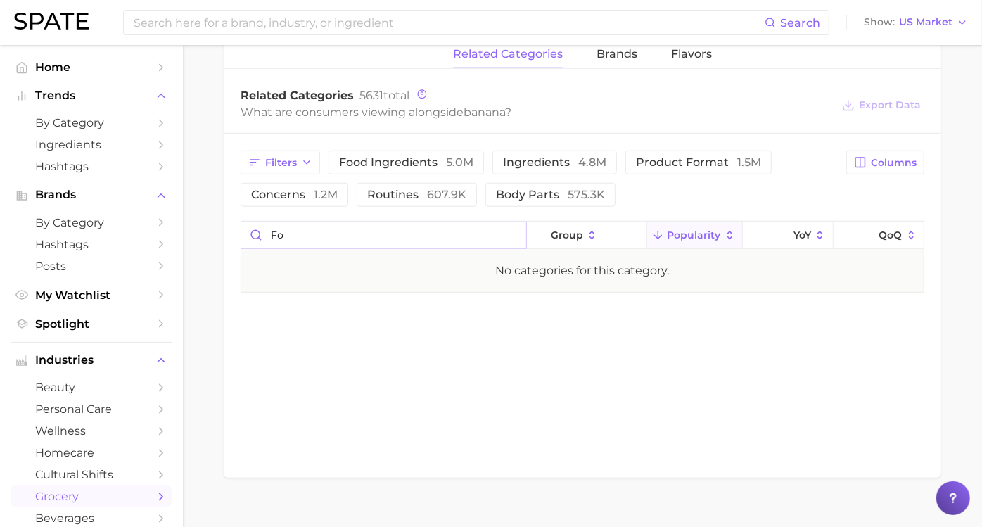
type input "f"
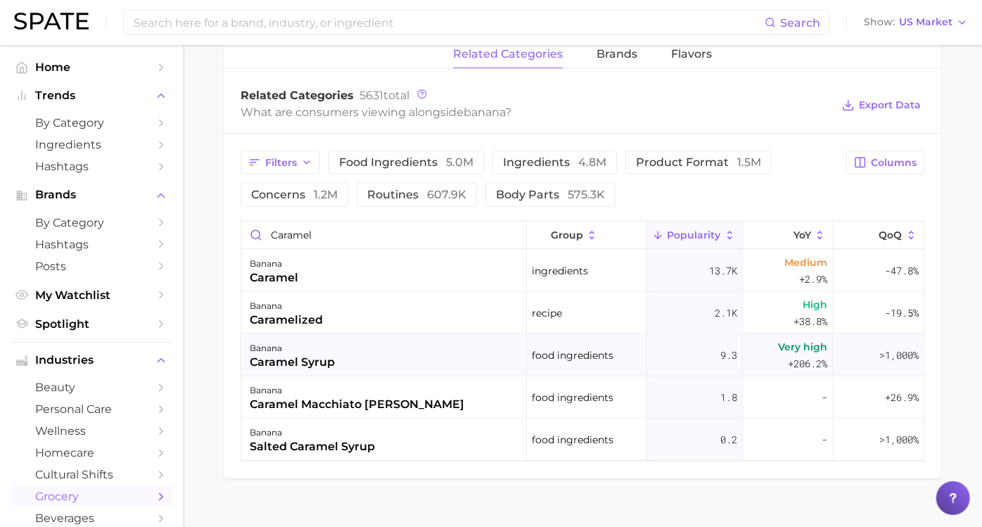
click at [454, 345] on div "banana caramel syrup" at bounding box center [384, 355] width 286 height 42
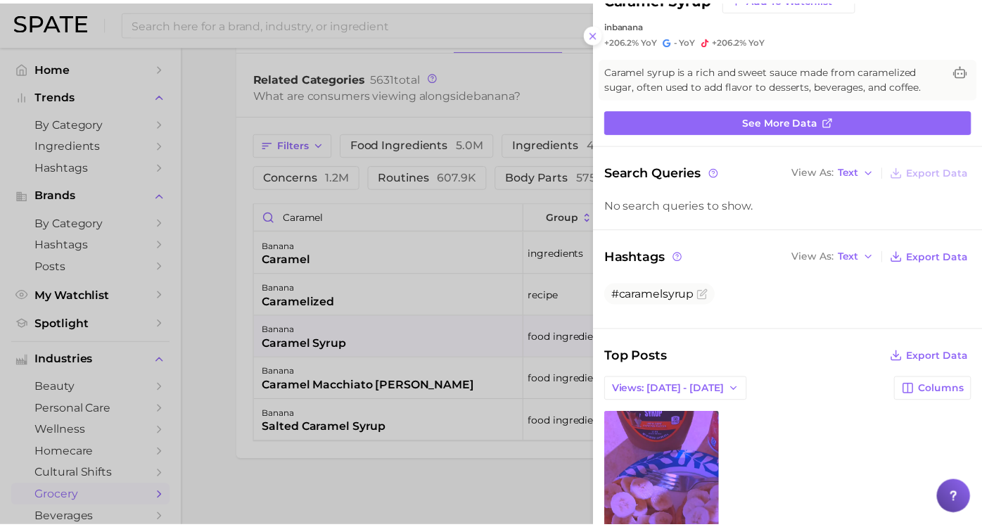
scroll to position [0, 0]
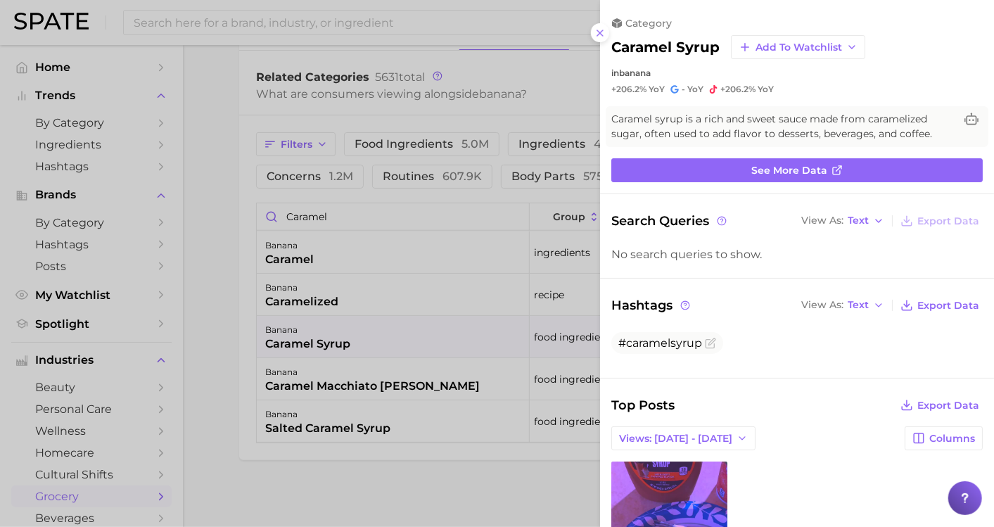
click at [367, 324] on div at bounding box center [497, 263] width 994 height 527
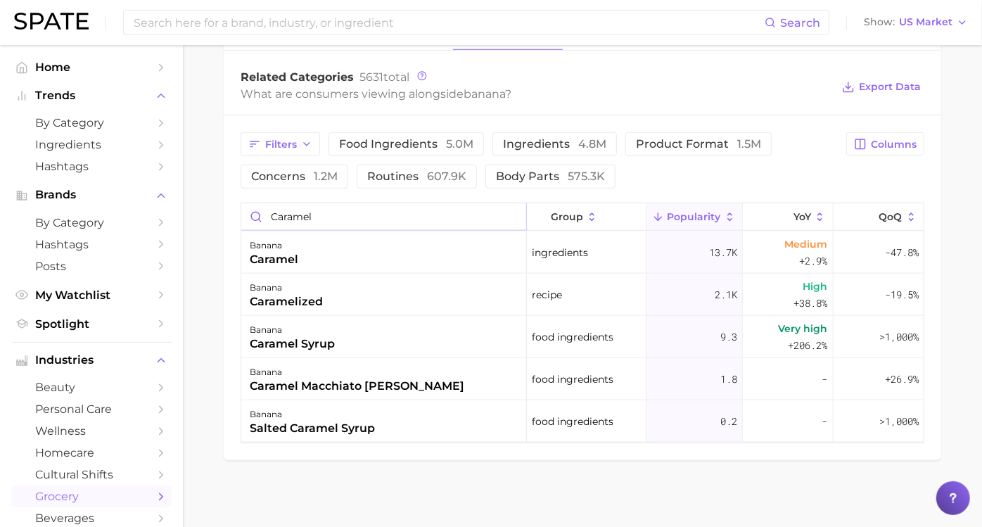
click at [390, 223] on input "caramel" at bounding box center [383, 216] width 285 height 27
type input "c"
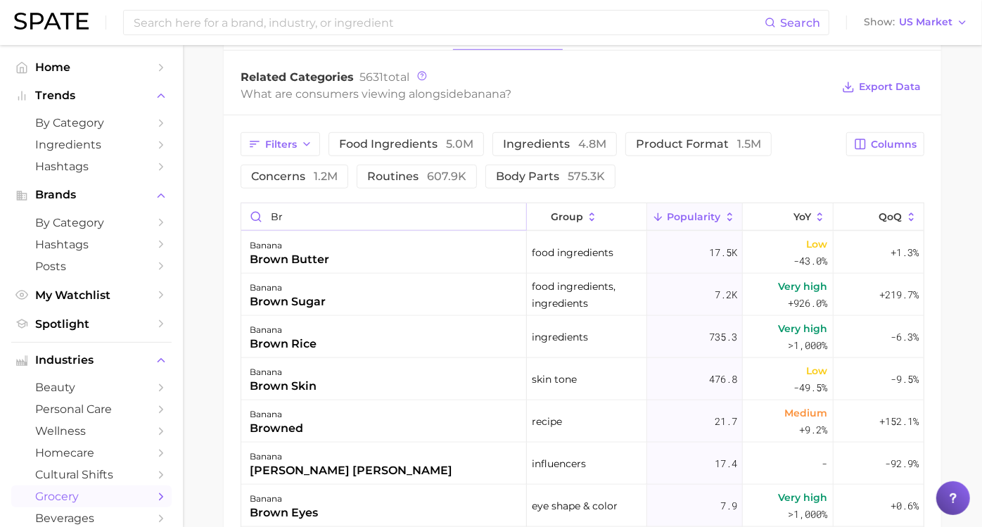
type input "b"
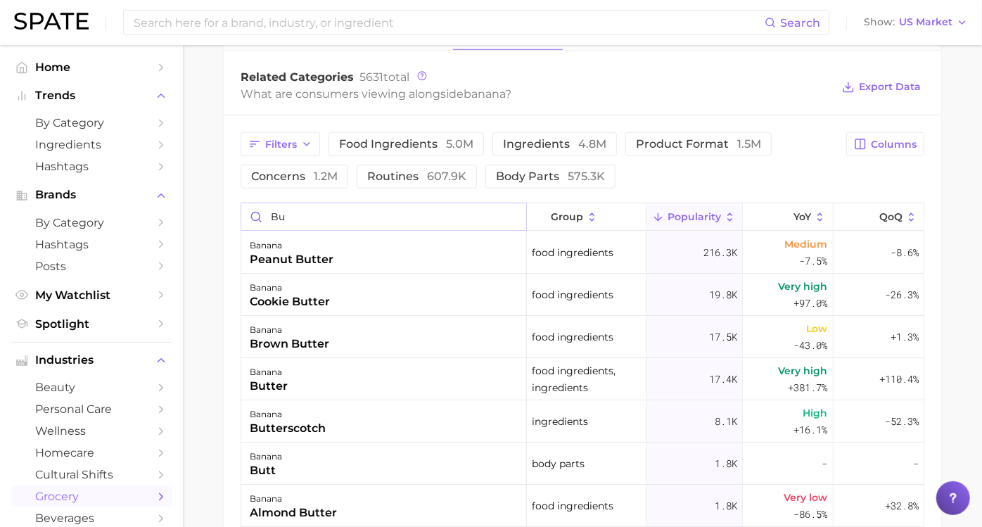
type input "B"
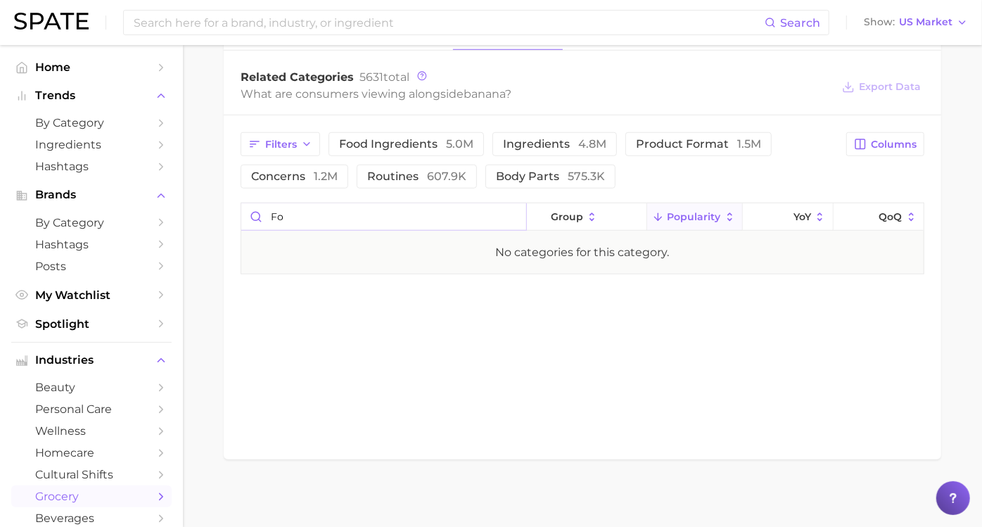
type input "F"
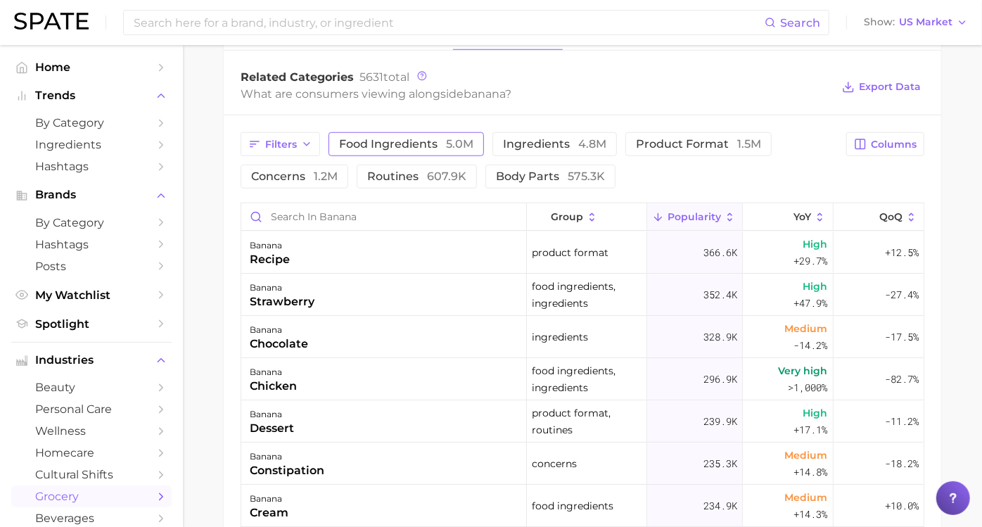
click at [473, 146] on span "5.0m" at bounding box center [459, 143] width 27 height 13
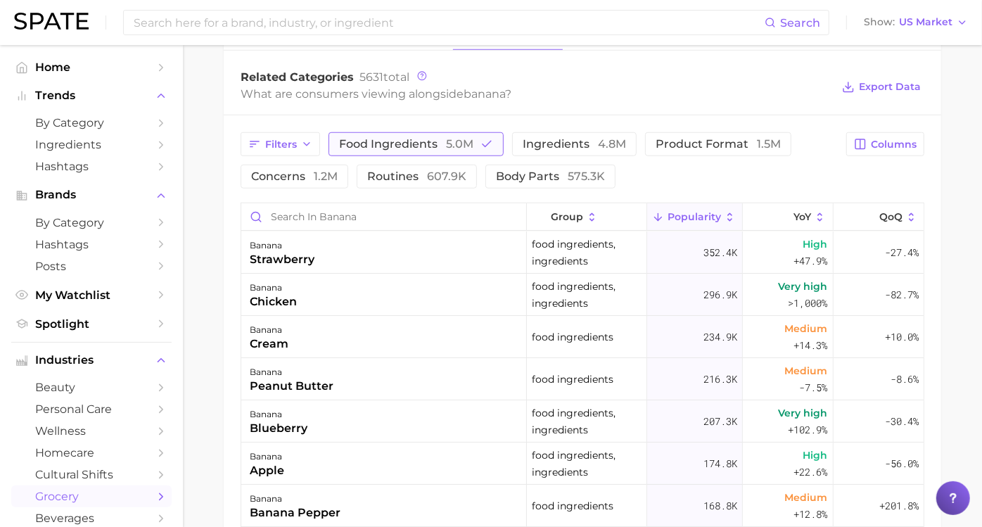
click at [493, 144] on icon "button" at bounding box center [486, 144] width 13 height 13
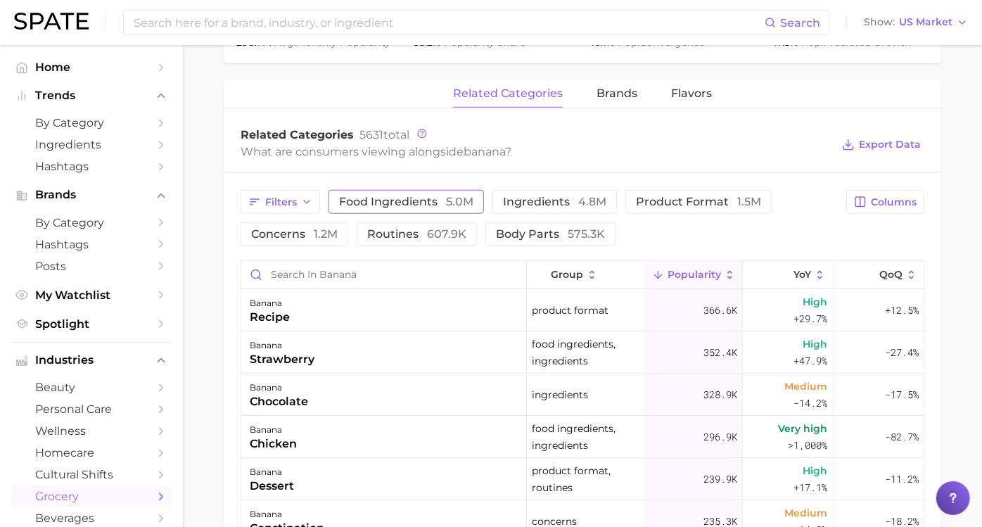
scroll to position [627, 0]
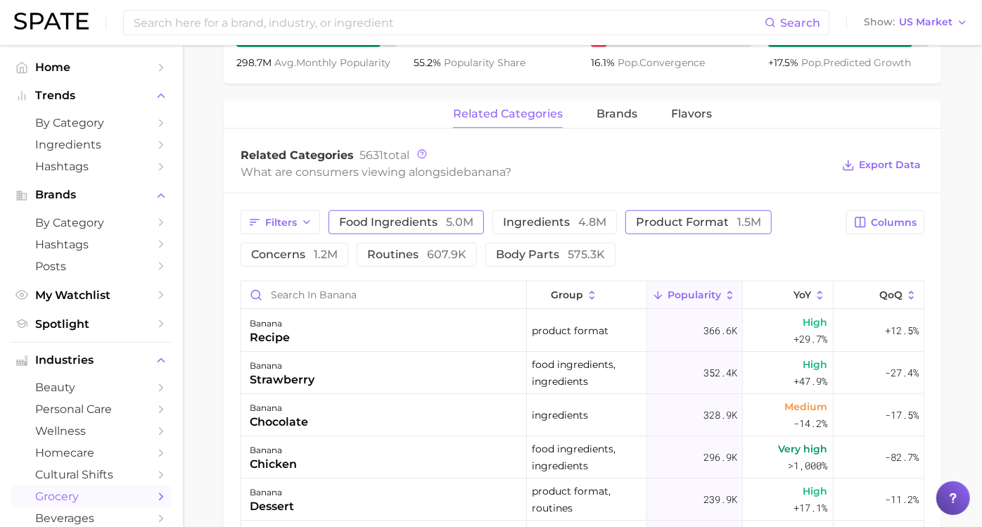
click at [721, 219] on span "product format 1.5m" at bounding box center [698, 222] width 125 height 11
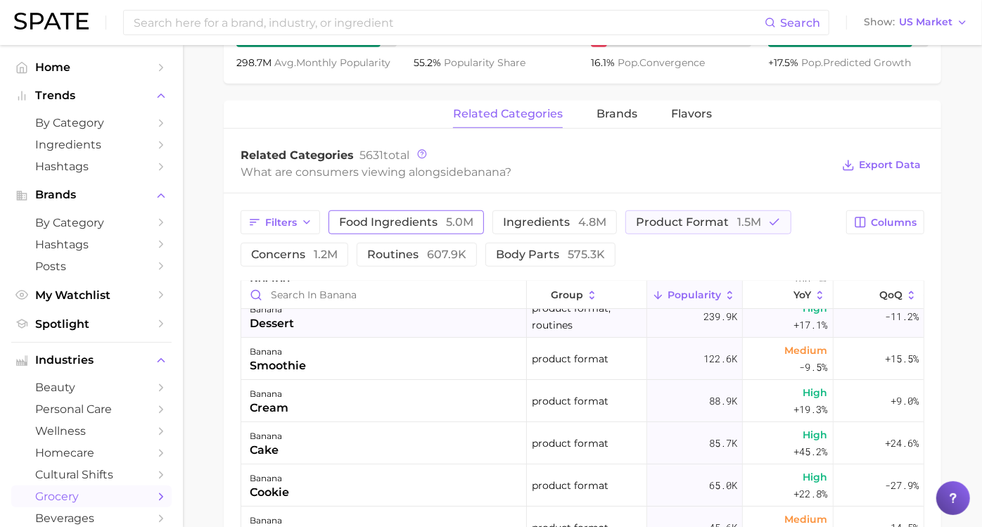
scroll to position [0, 0]
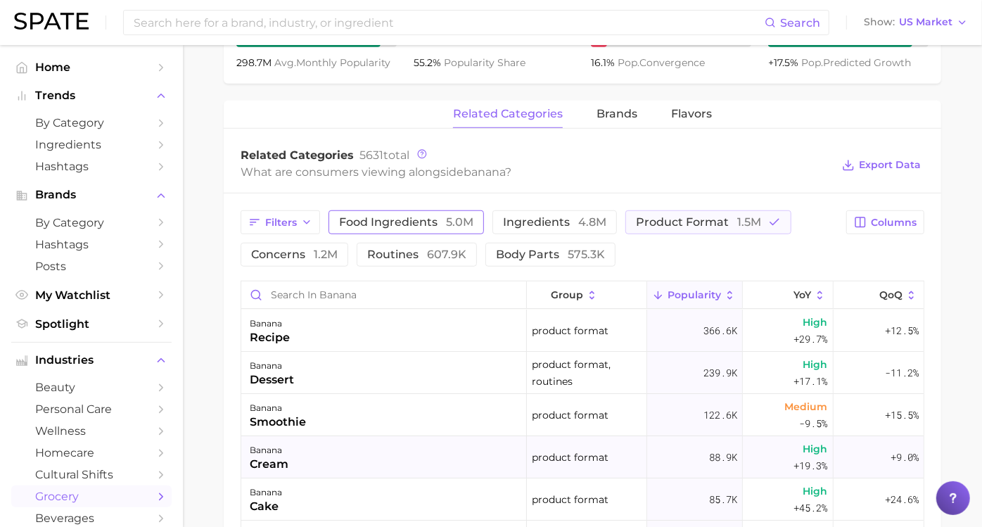
click at [482, 463] on div "banana cream" at bounding box center [384, 457] width 286 height 42
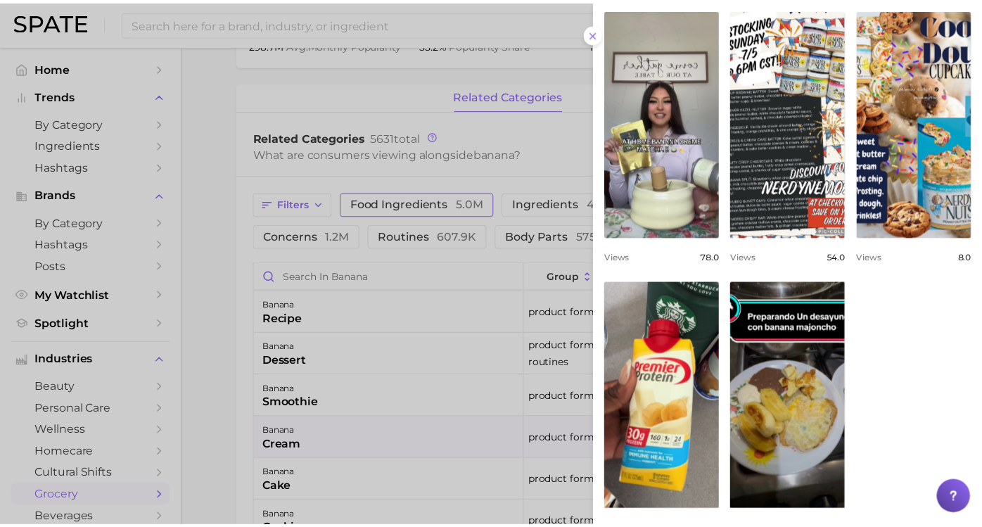
scroll to position [625, 0]
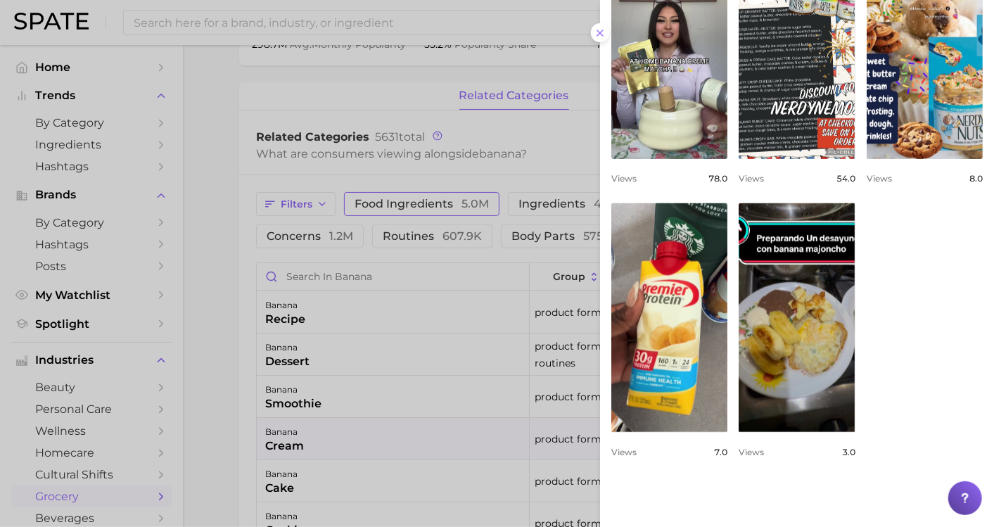
click at [236, 459] on div at bounding box center [497, 263] width 994 height 527
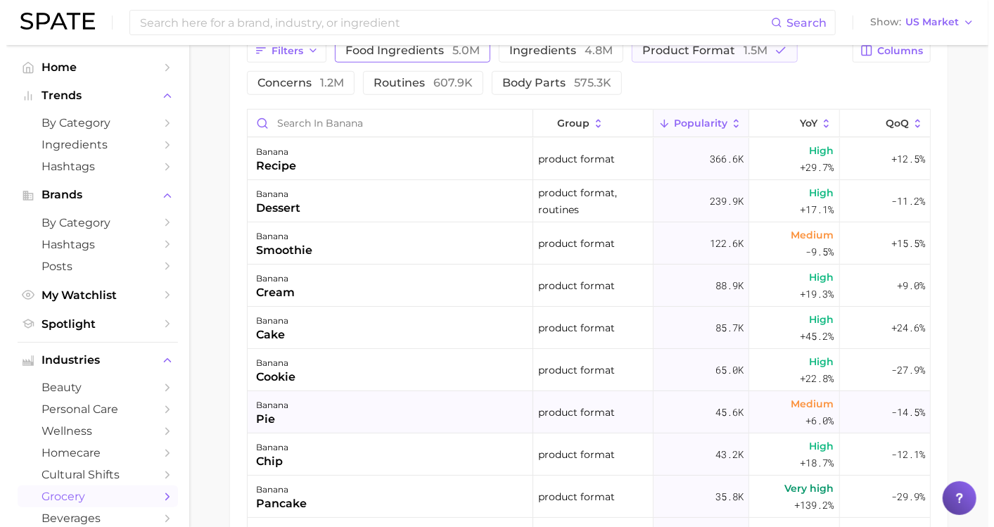
scroll to position [801, 0]
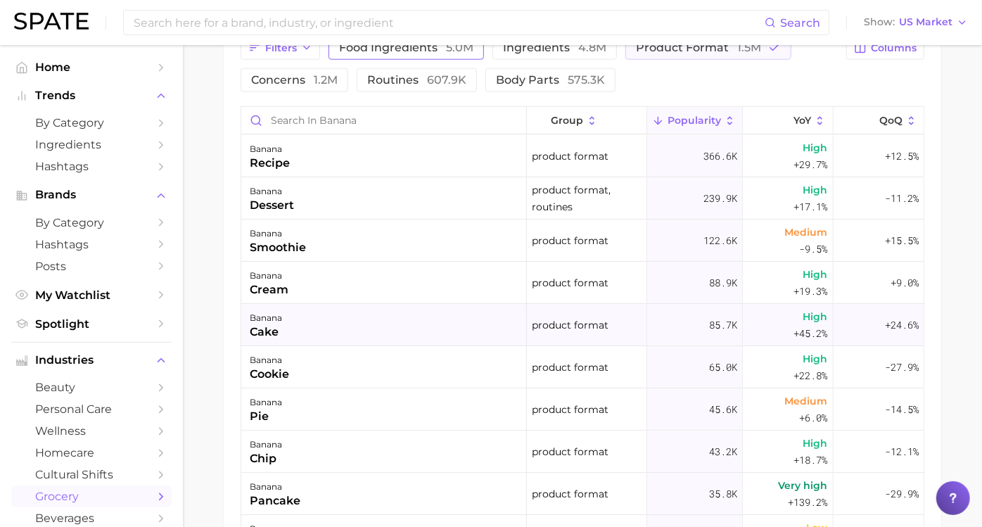
click at [327, 332] on div "banana cake" at bounding box center [384, 325] width 286 height 42
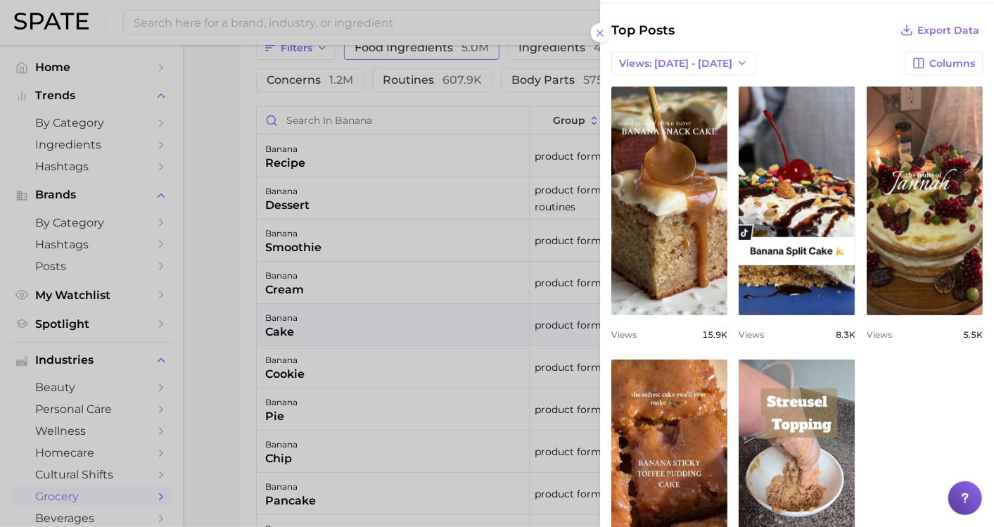
scroll to position [781, 0]
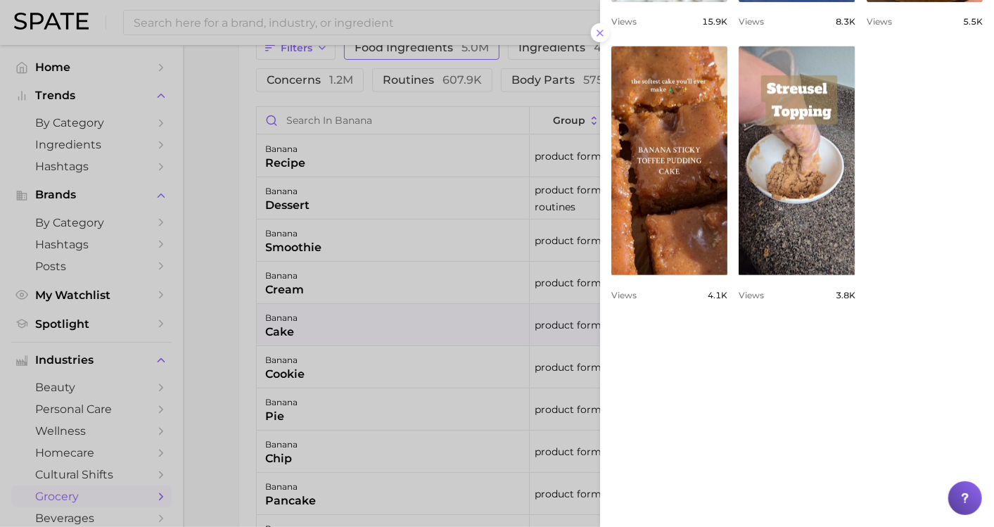
click at [392, 373] on div at bounding box center [497, 263] width 994 height 527
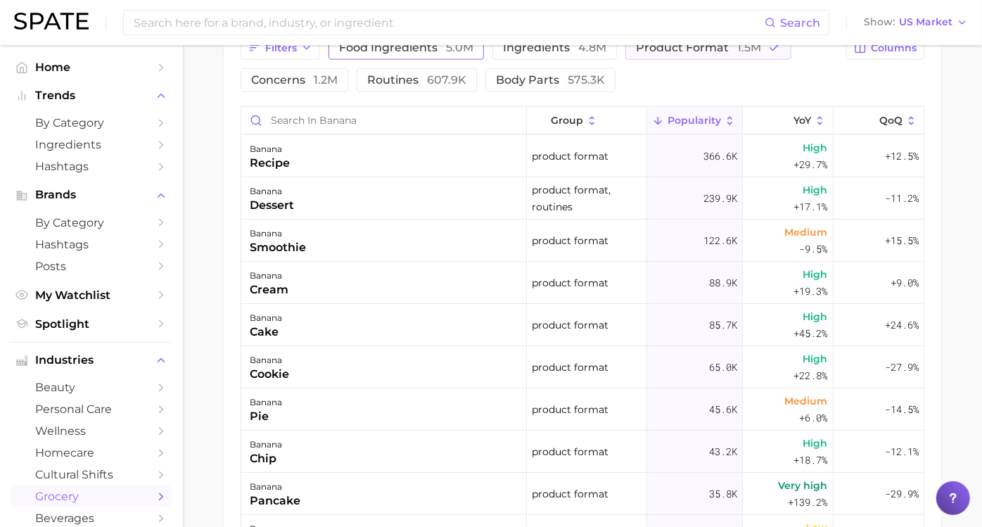
click at [392, 373] on div "banana cookie" at bounding box center [384, 367] width 286 height 42
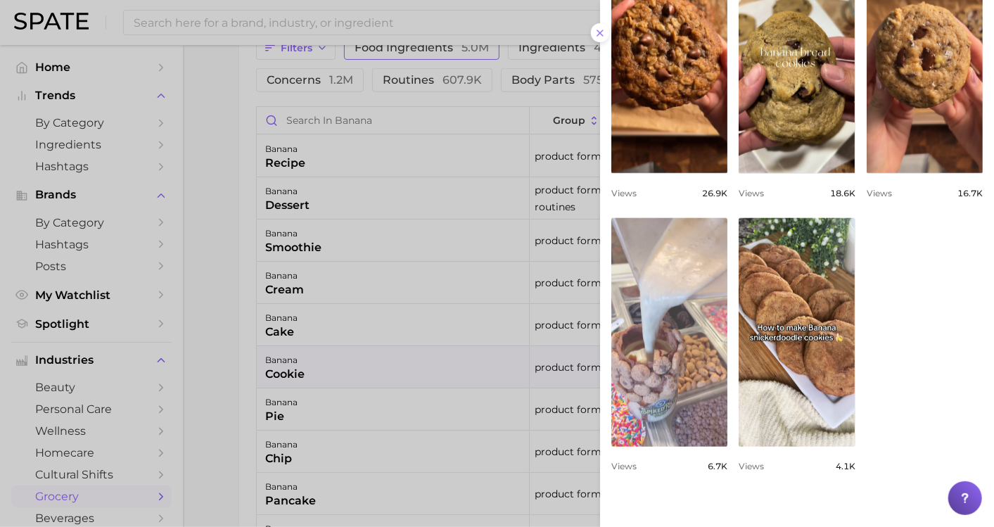
scroll to position [674, 0]
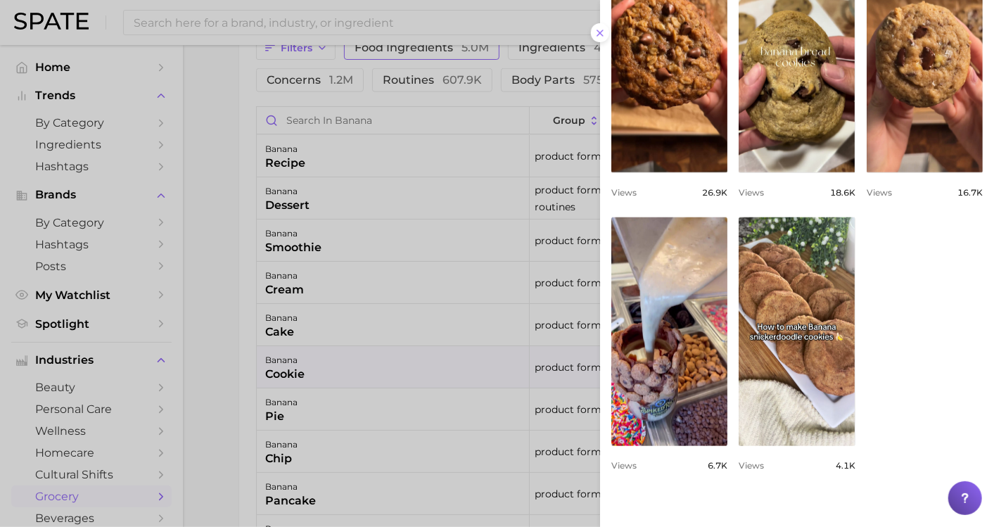
click at [437, 415] on div at bounding box center [497, 263] width 994 height 527
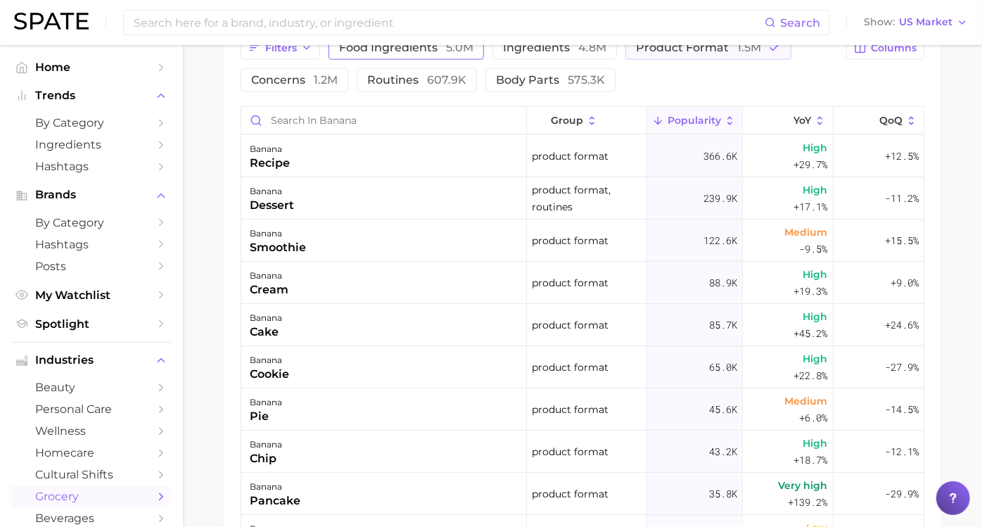
click at [437, 415] on div "banana pie" at bounding box center [384, 409] width 286 height 42
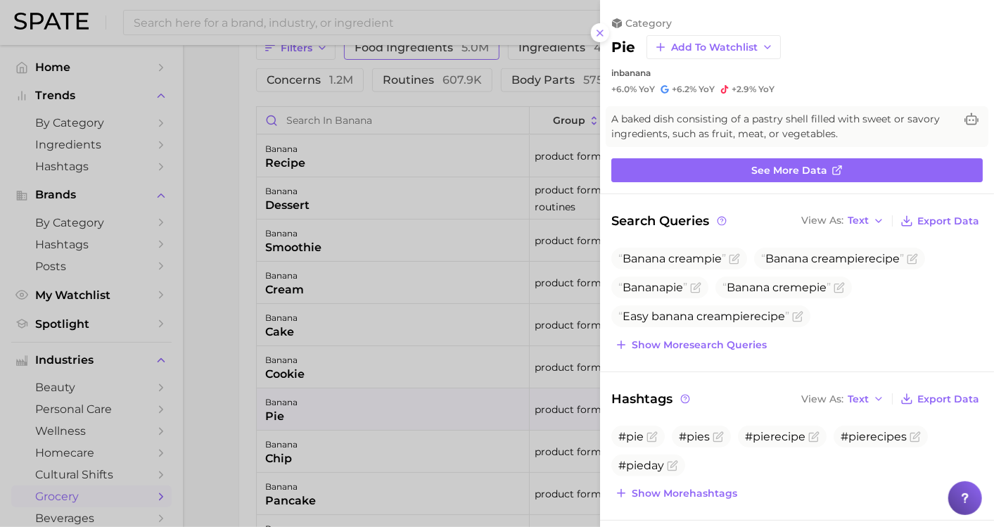
scroll to position [0, 0]
click at [431, 464] on div at bounding box center [497, 263] width 994 height 527
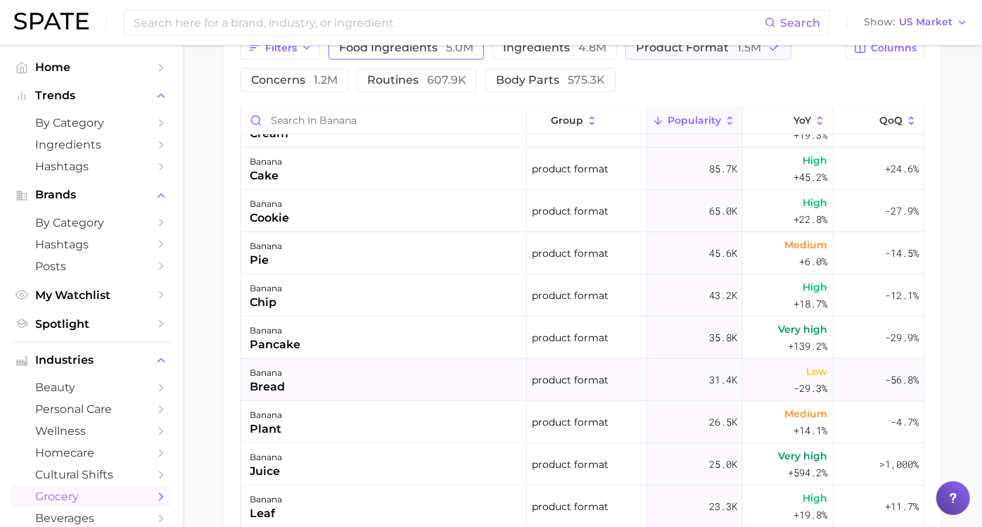
click at [421, 390] on div "banana bread" at bounding box center [384, 380] width 286 height 42
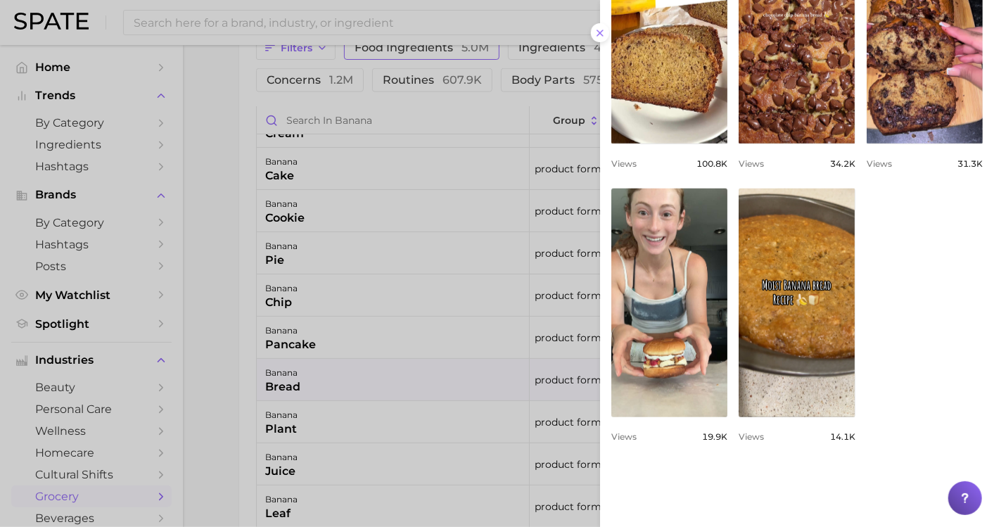
click at [224, 359] on div at bounding box center [497, 263] width 994 height 527
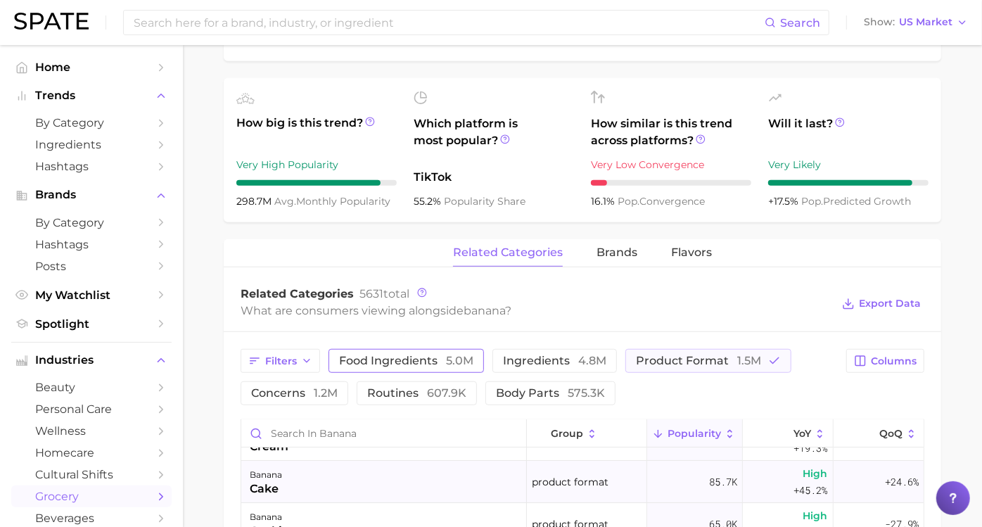
scroll to position [312, 0]
